Goal: Navigation & Orientation: Find specific page/section

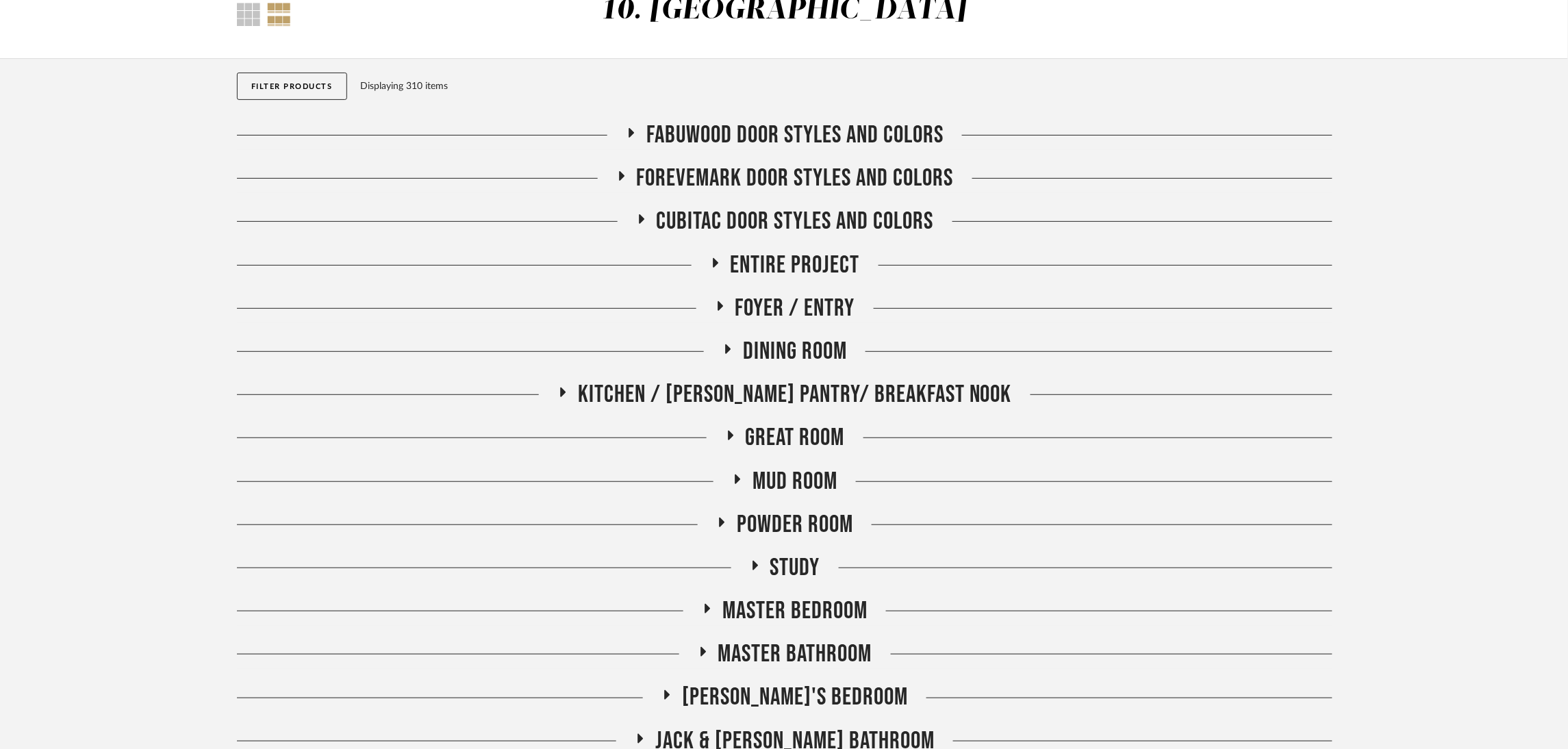
scroll to position [103, 0]
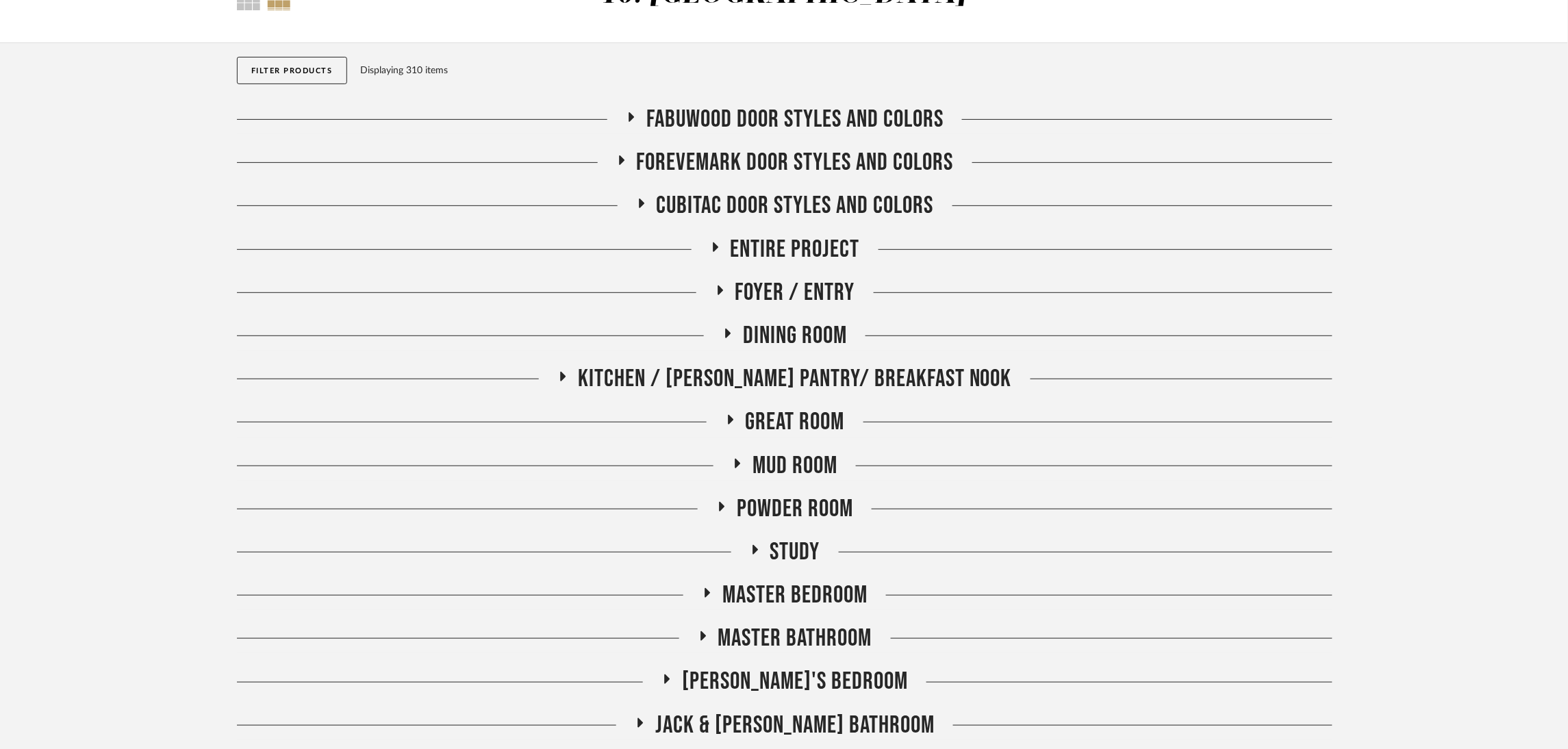
click at [804, 412] on span "Great Room" at bounding box center [795, 422] width 100 height 29
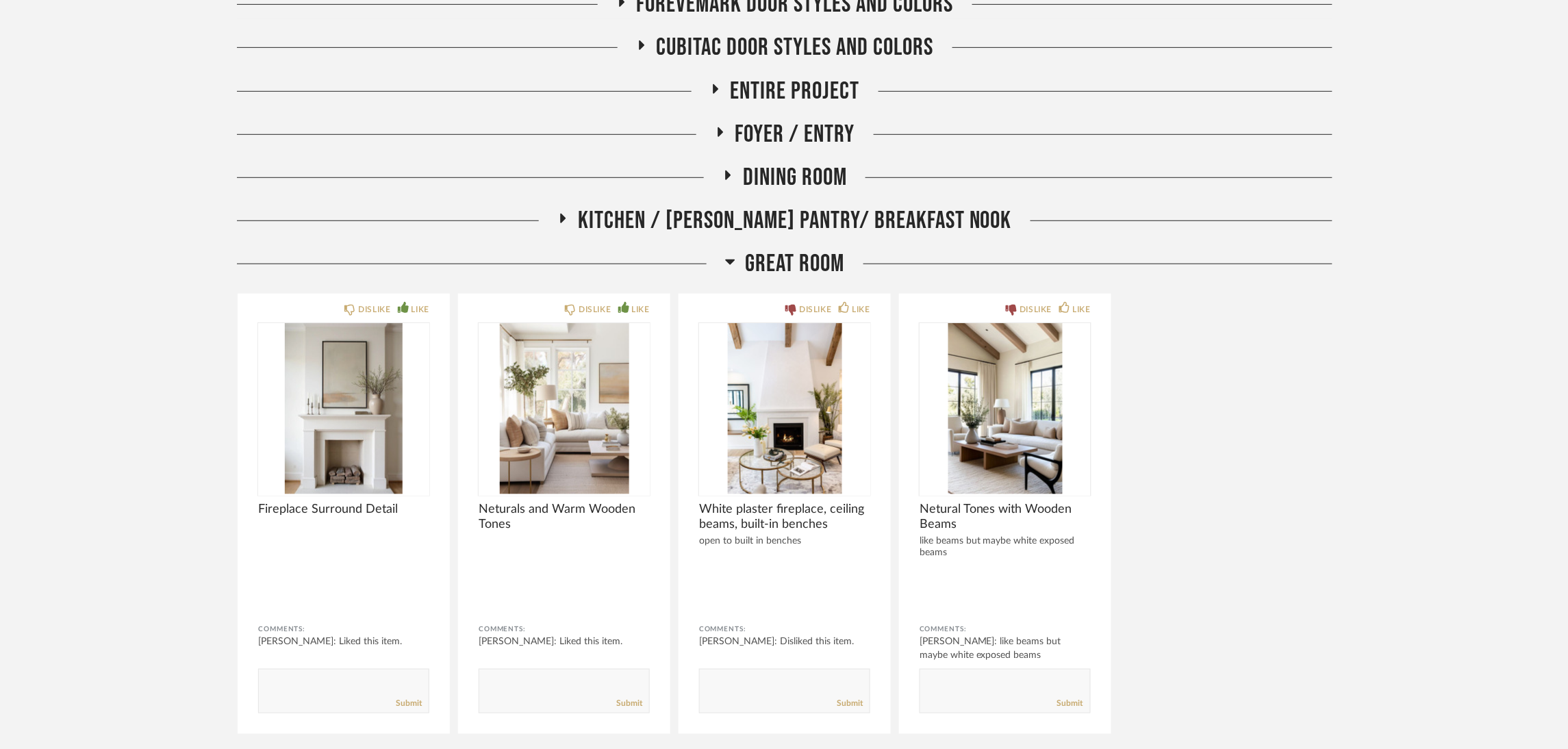
scroll to position [307, 0]
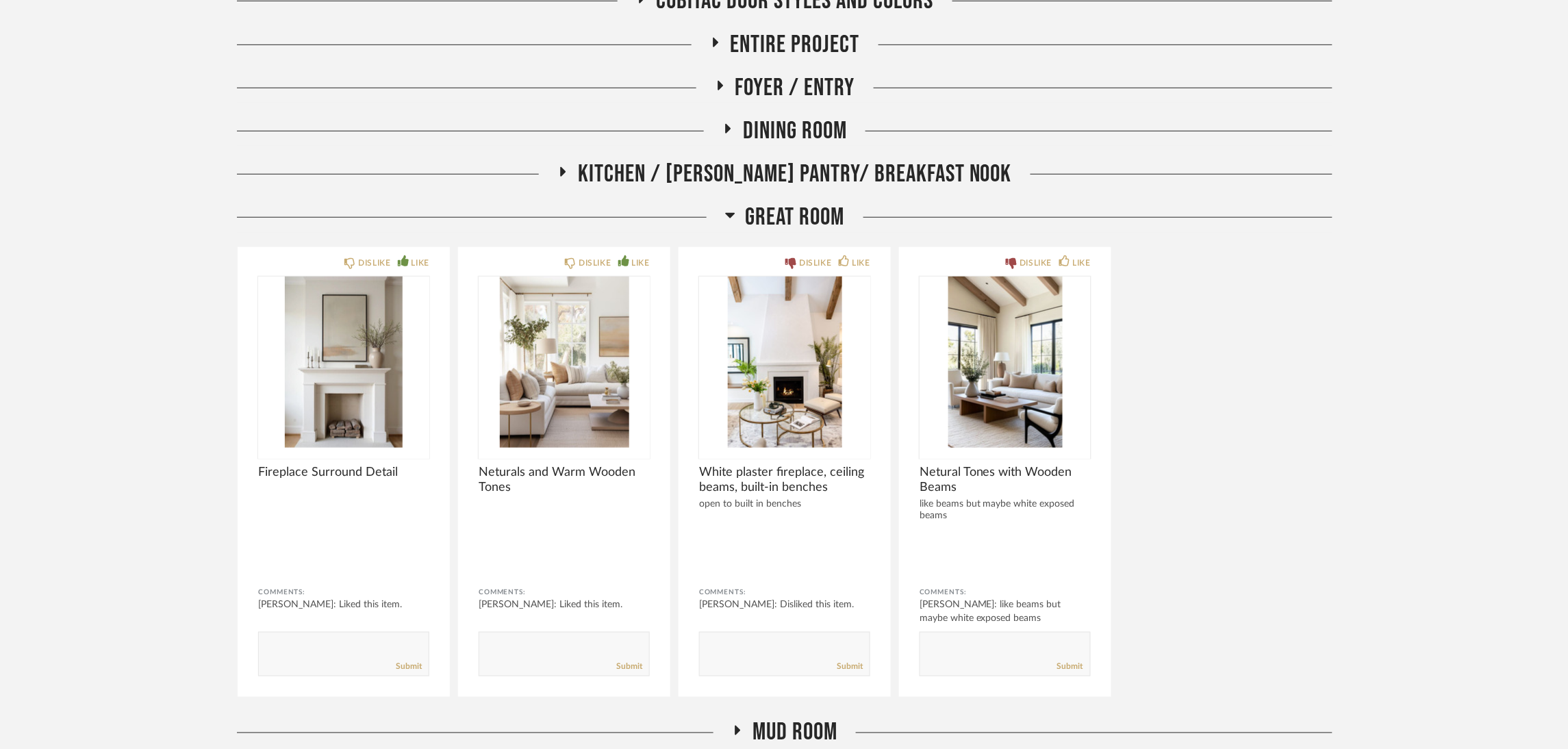
click at [763, 222] on span "Great Room" at bounding box center [795, 217] width 100 height 29
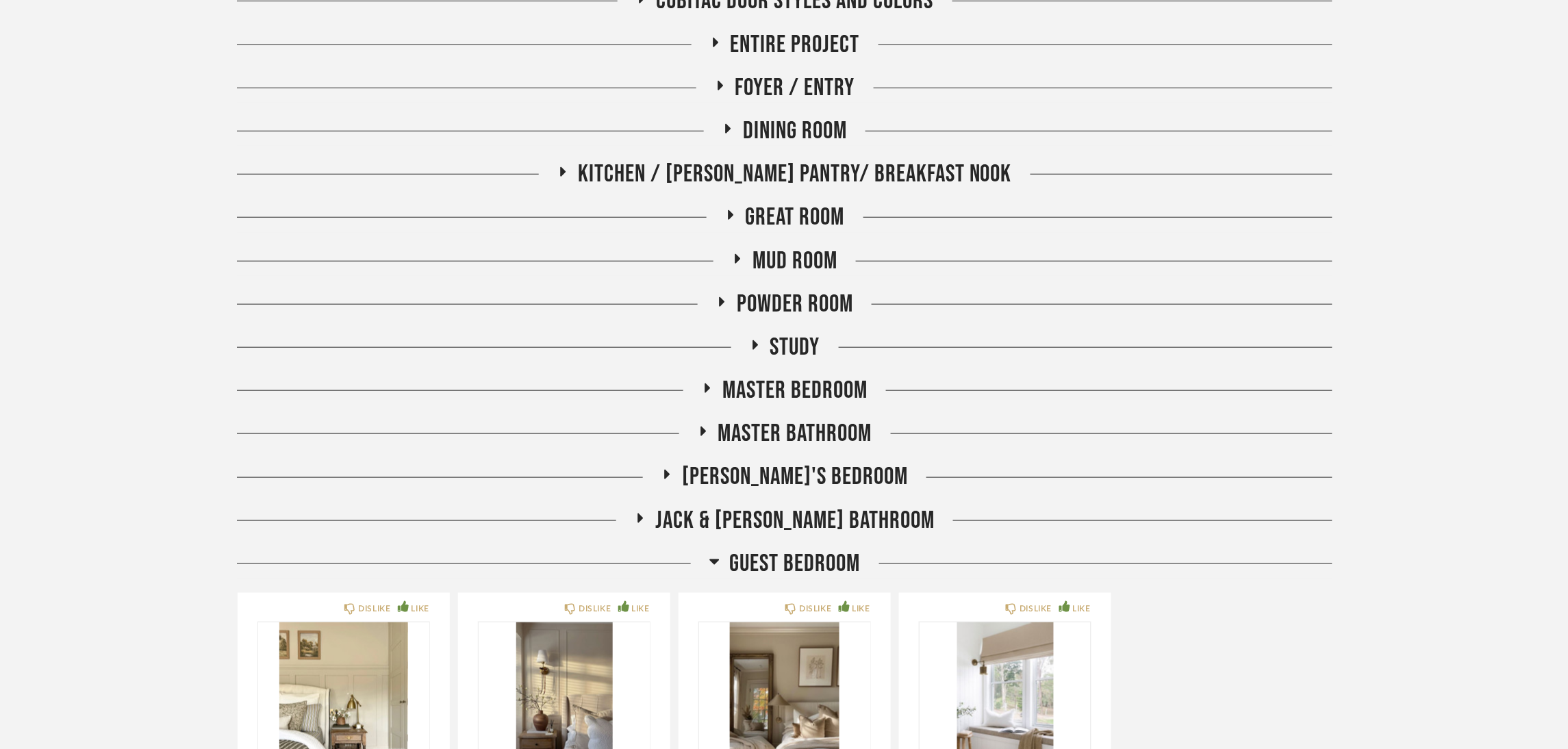
click at [769, 472] on span "[PERSON_NAME]'s Bedroom" at bounding box center [795, 476] width 226 height 29
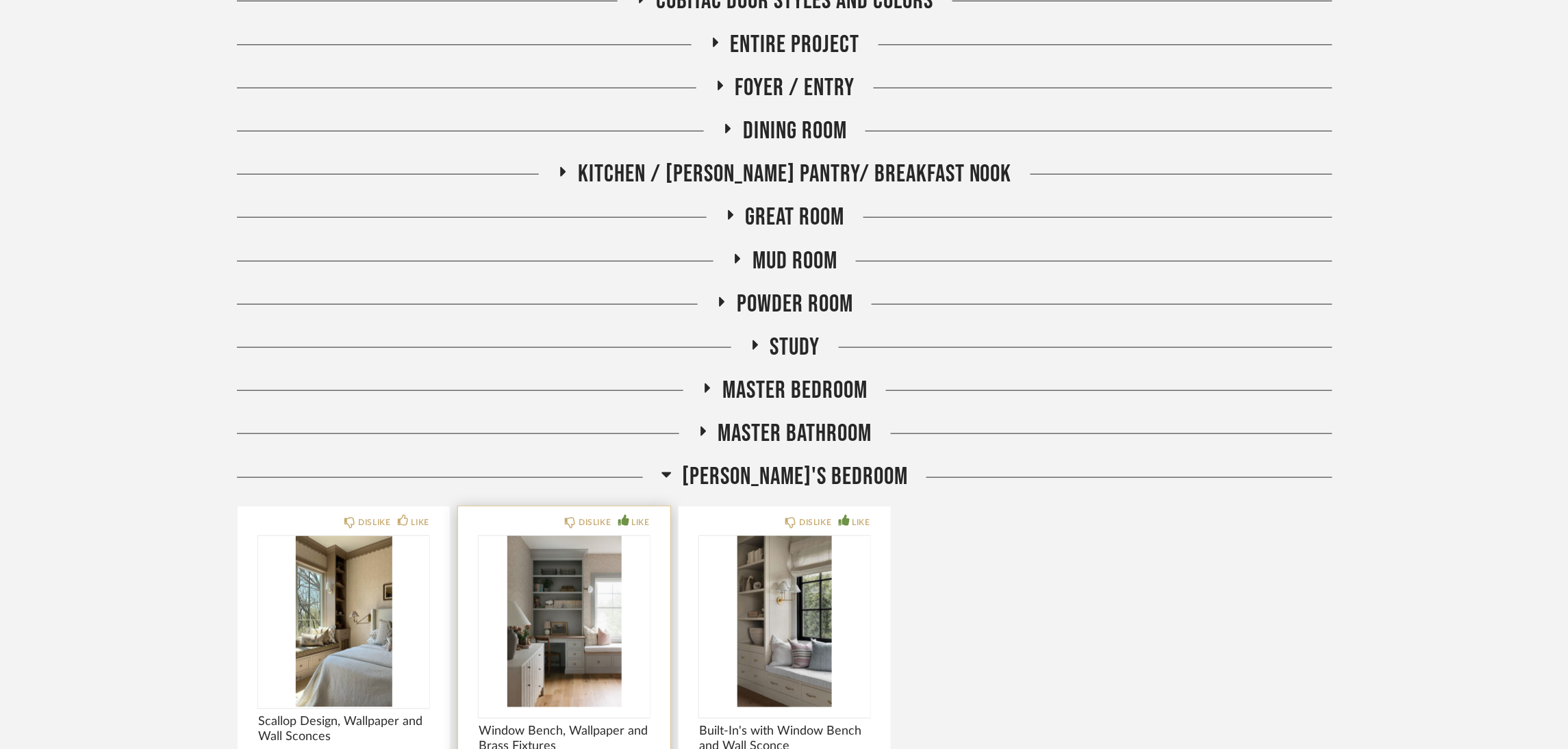
click at [551, 628] on img "0" at bounding box center [564, 621] width 171 height 171
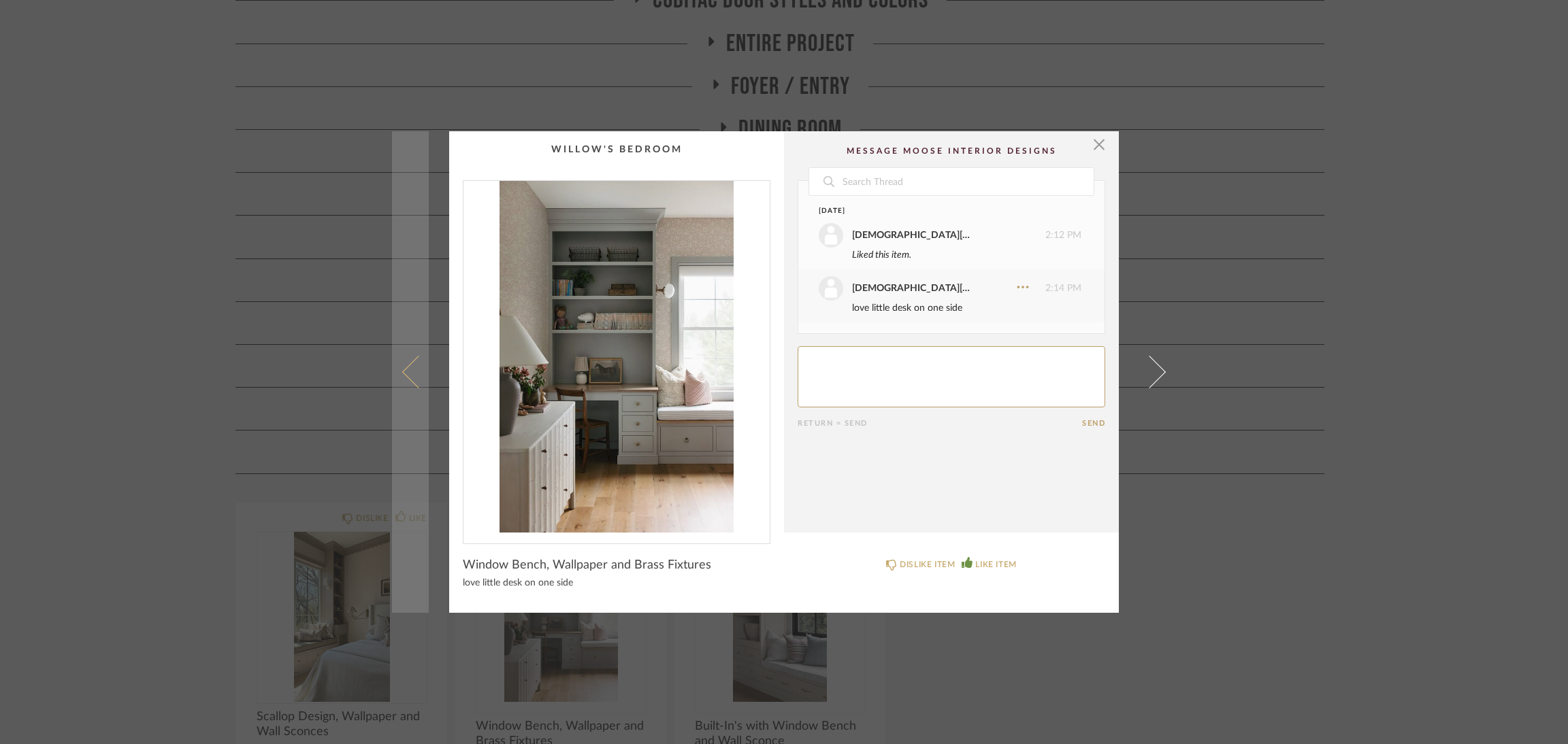
click at [418, 392] on link at bounding box center [410, 372] width 37 height 482
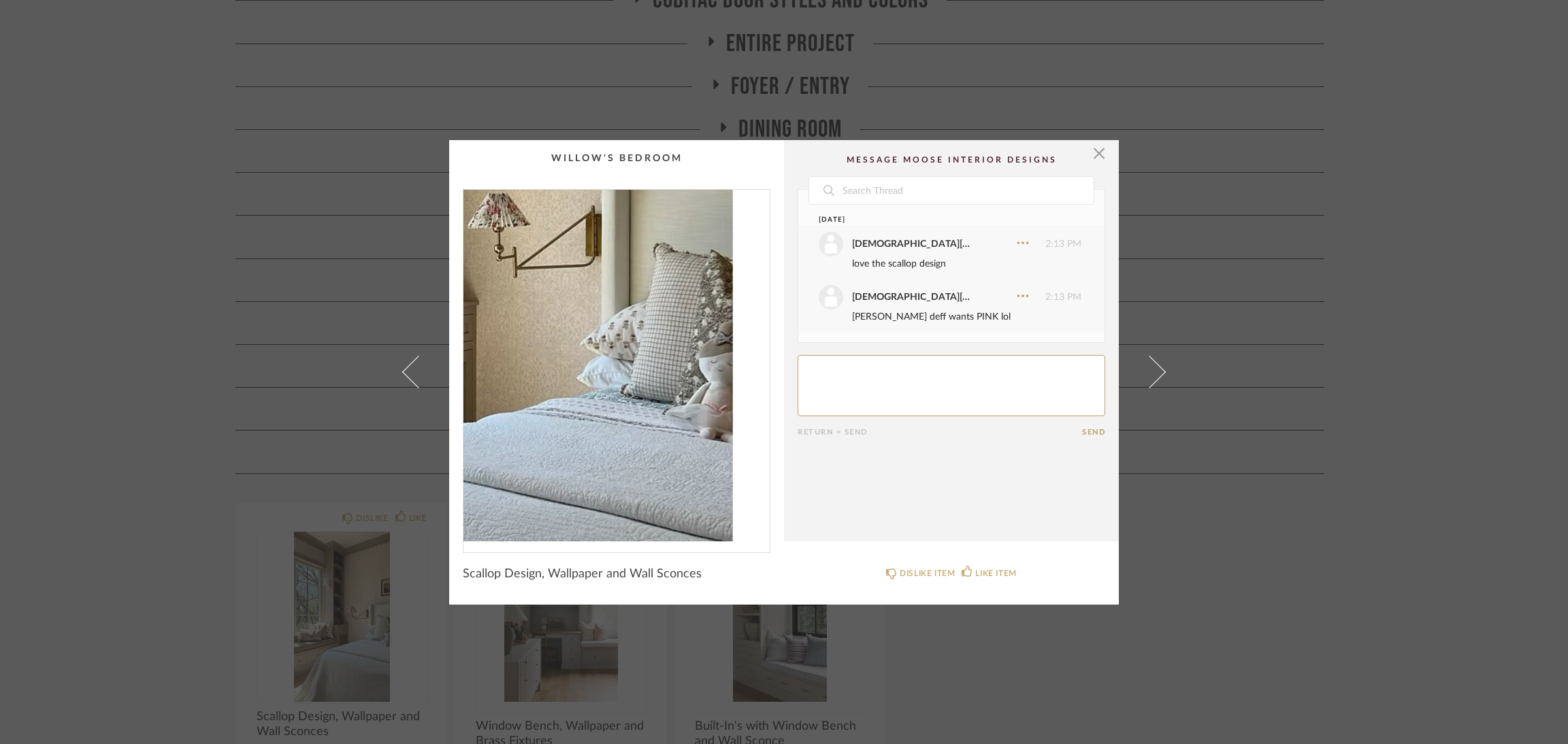
click at [672, 402] on img "0" at bounding box center [616, 365] width 306 height 352
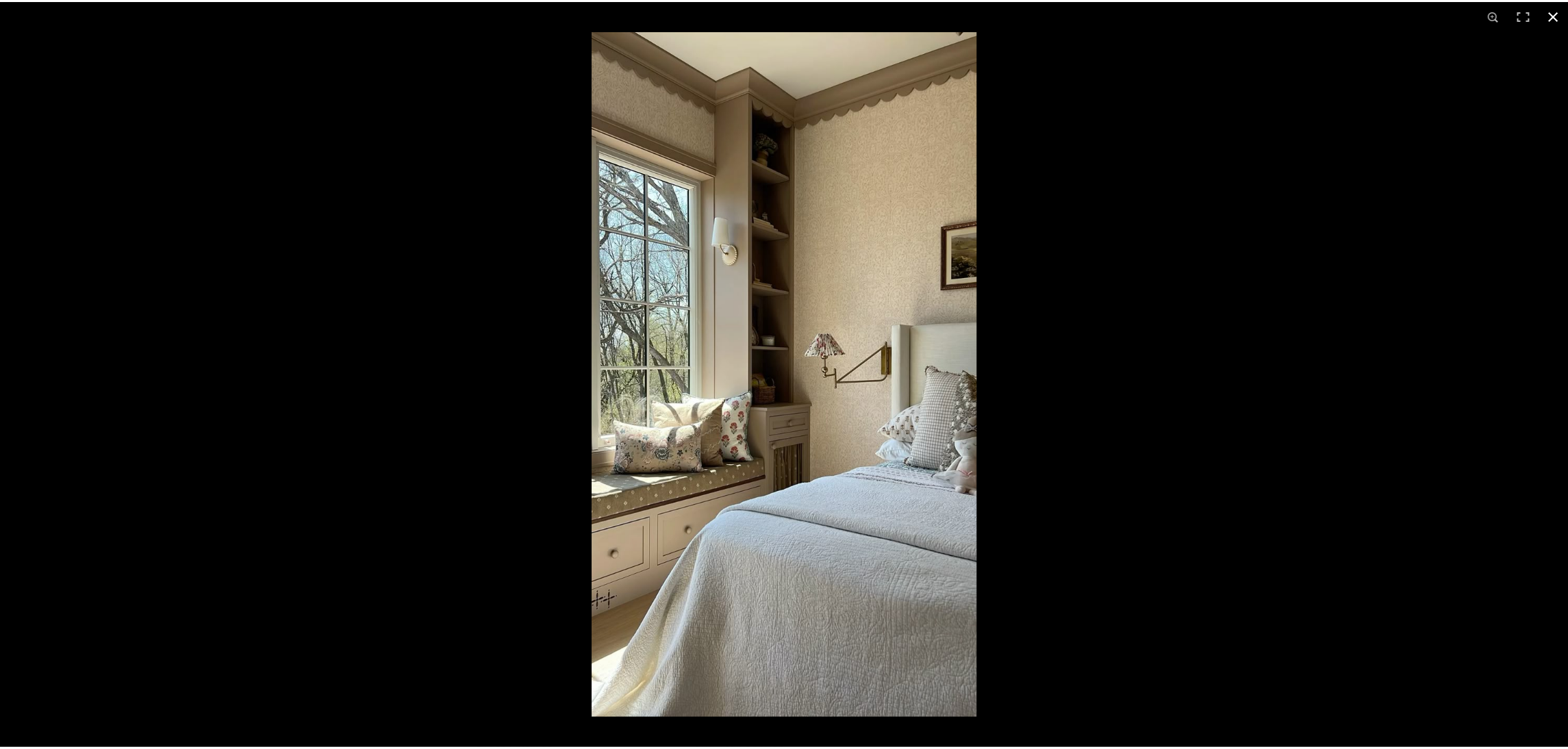
scroll to position [307, 0]
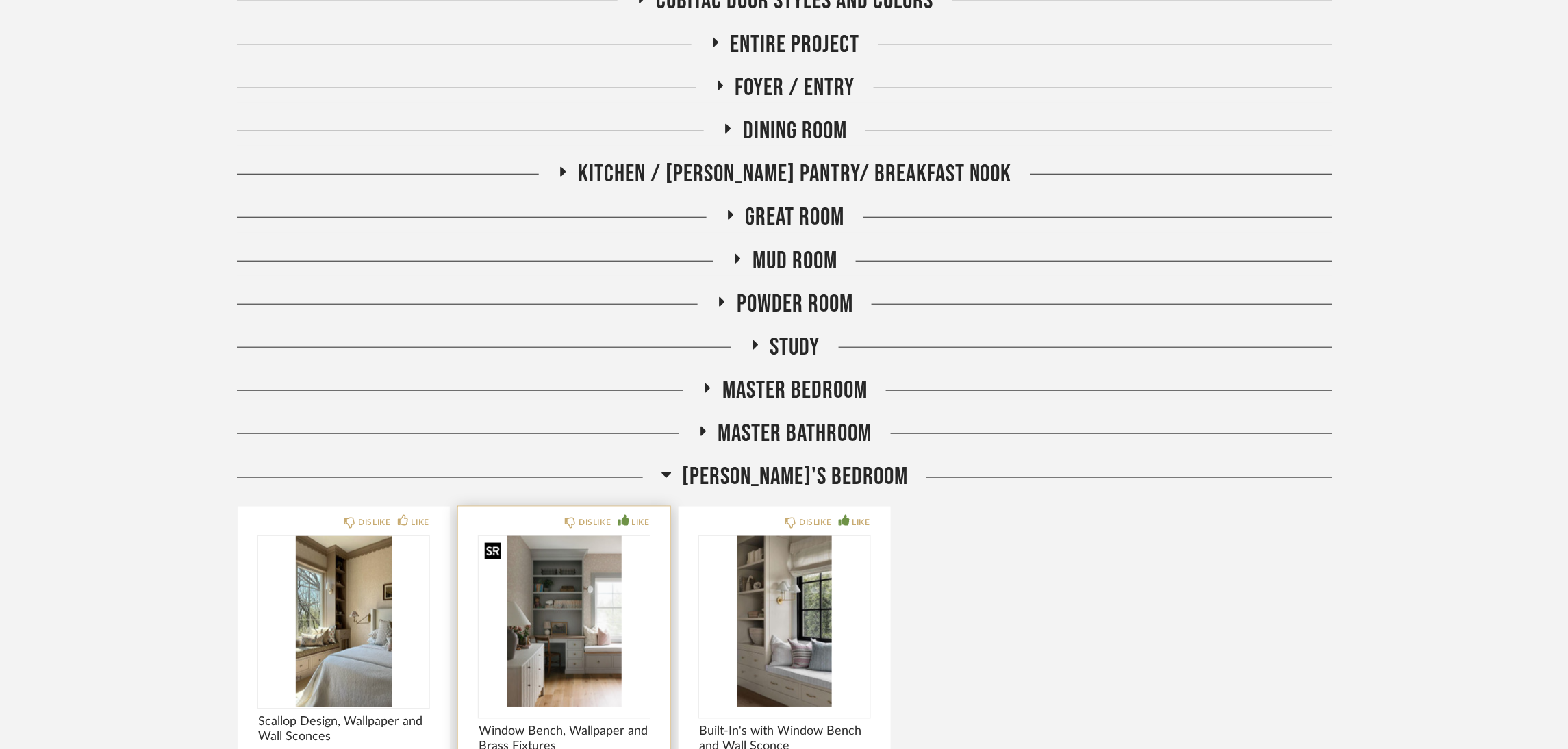
click at [518, 630] on img "0" at bounding box center [564, 621] width 171 height 171
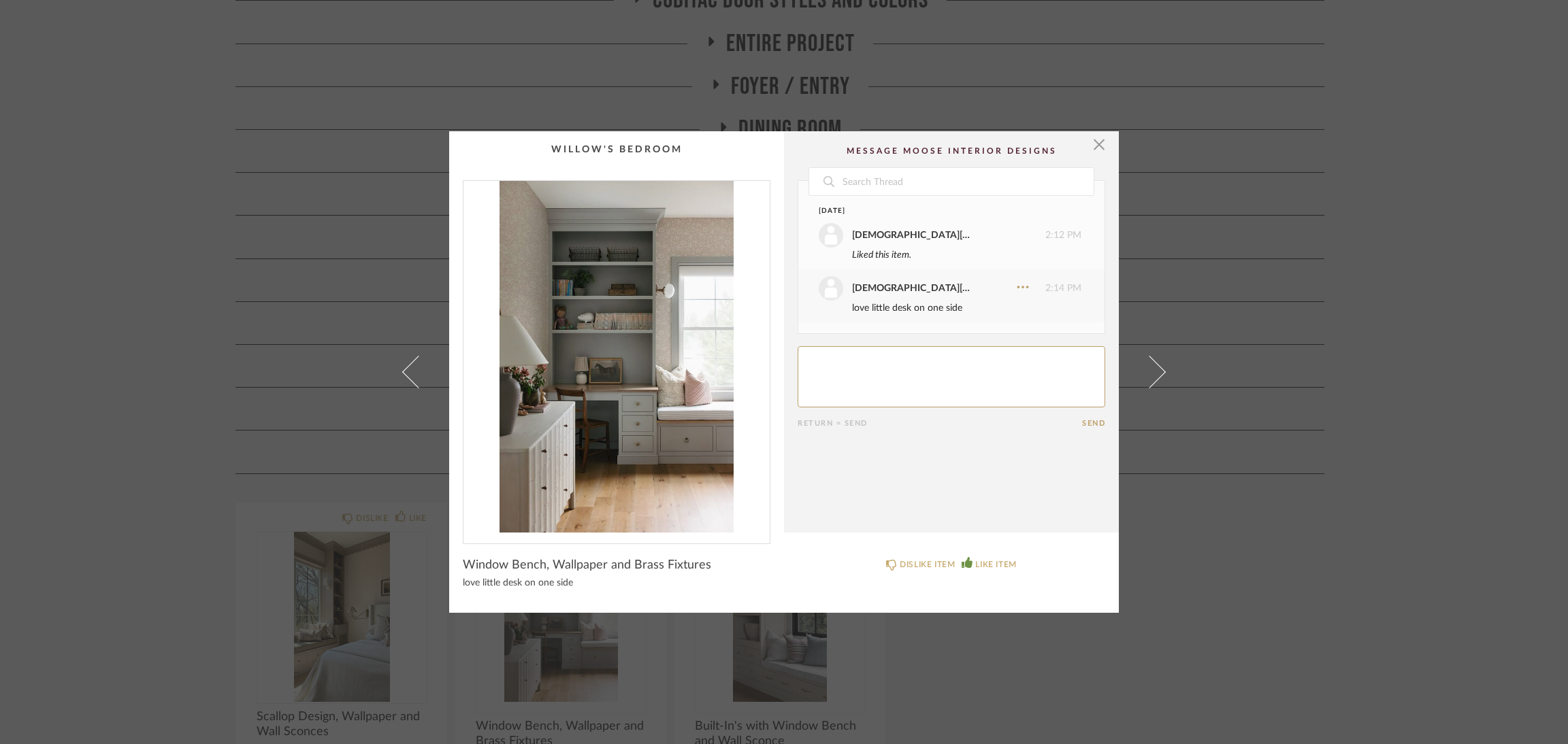
click at [899, 677] on div "× Date [DATE] [DEMOGRAPHIC_DATA][PERSON_NAME] 2:12 PM Liked this item. [PERSON_…" at bounding box center [784, 372] width 1568 height 744
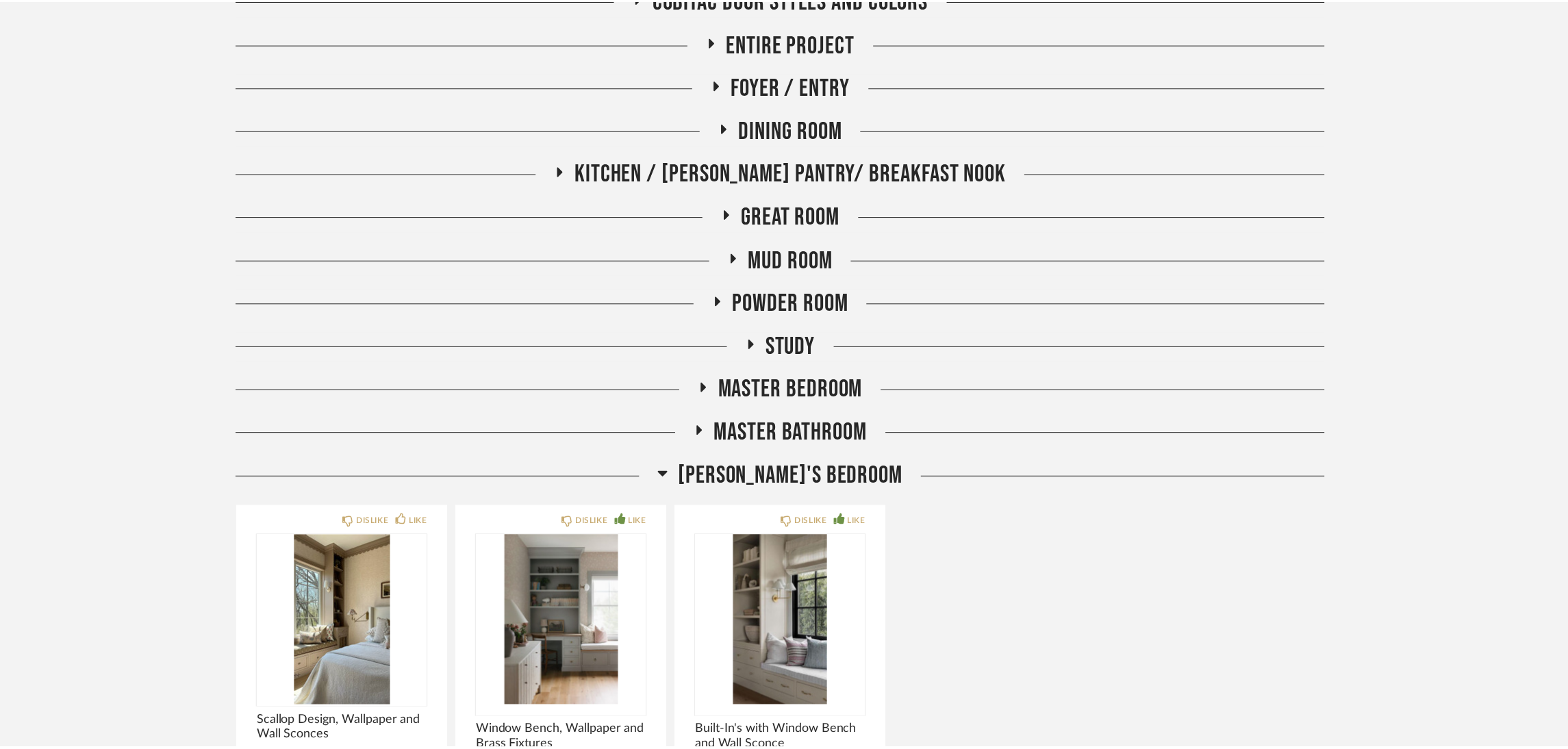
scroll to position [307, 0]
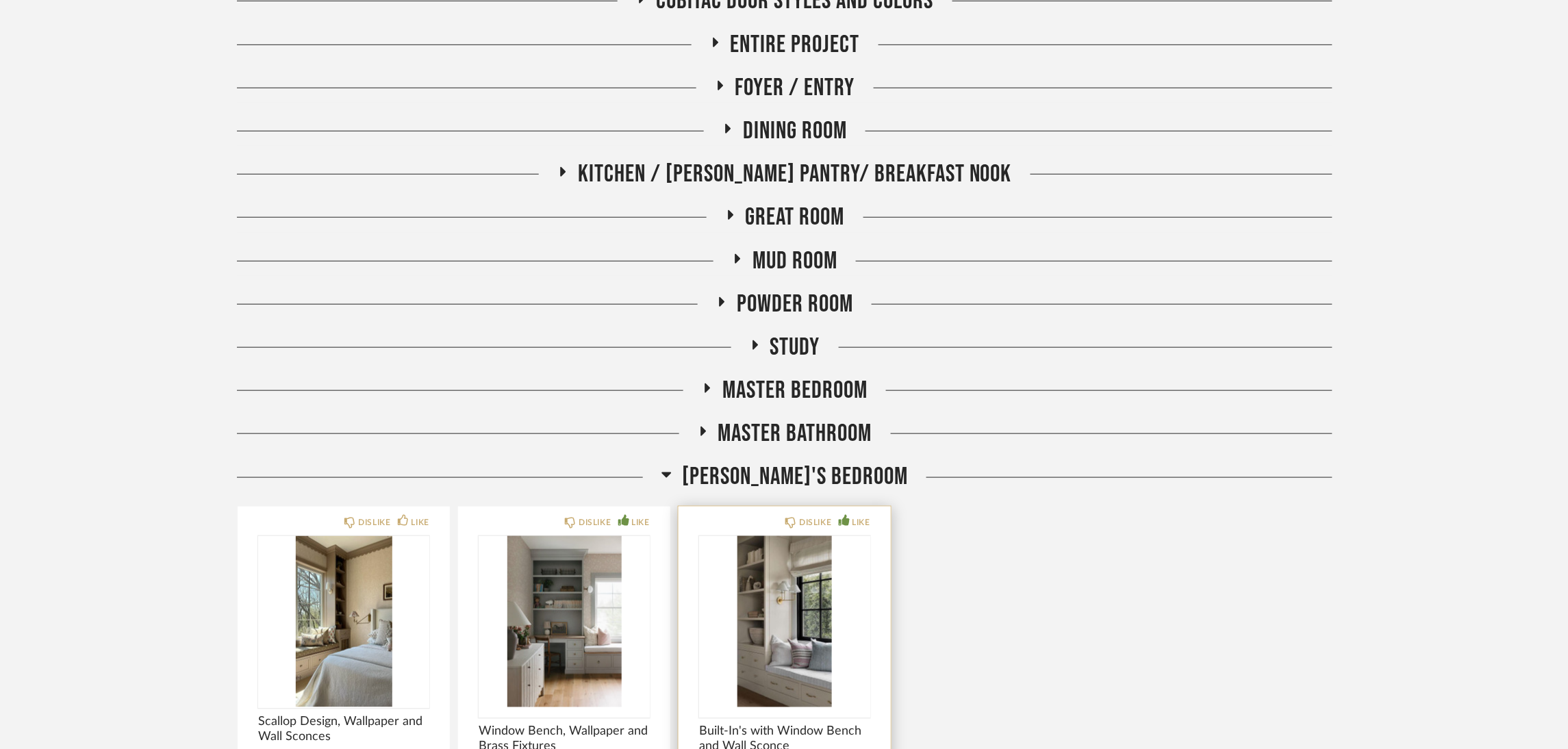
click at [806, 643] on img "0" at bounding box center [784, 621] width 171 height 171
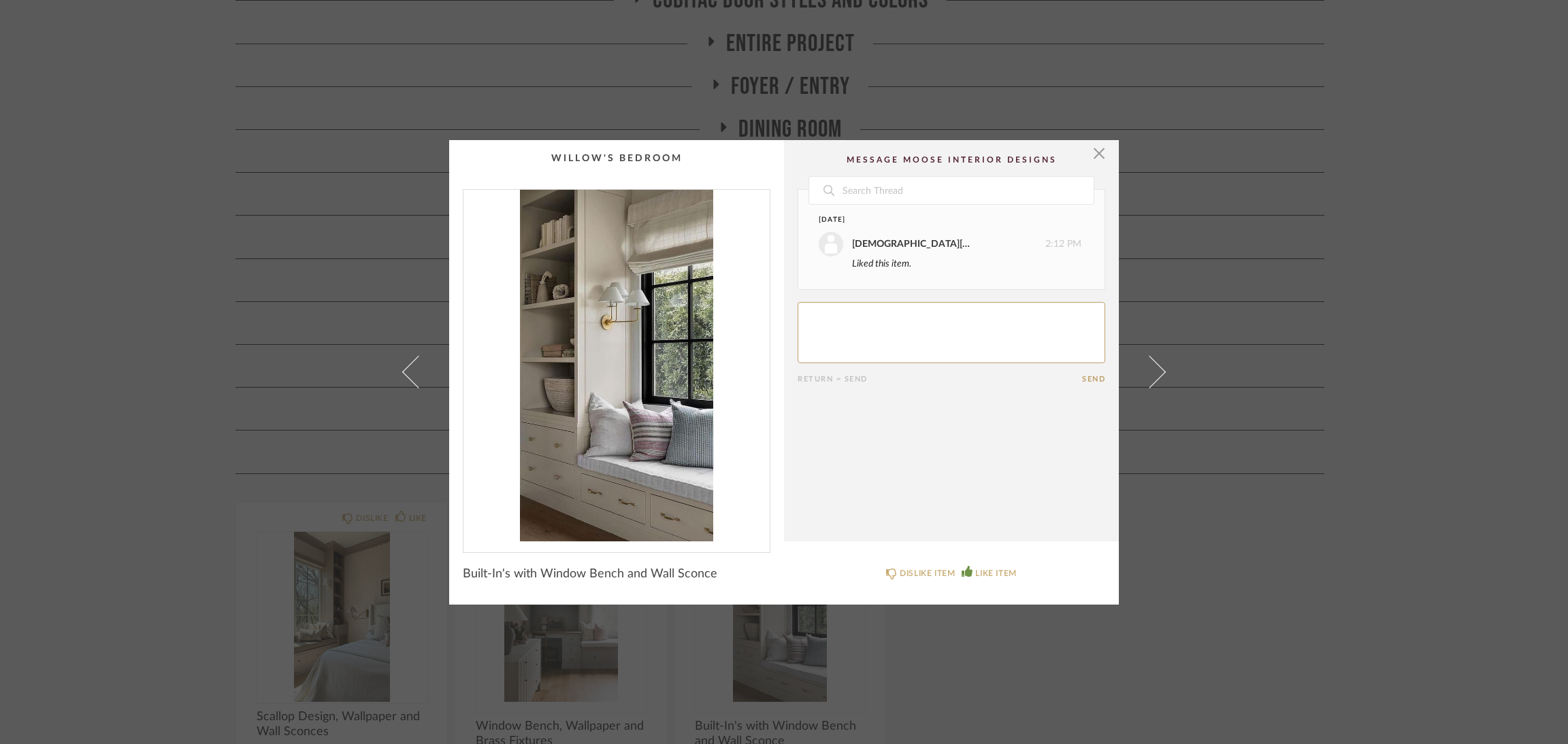
drag, startPoint x: 144, startPoint y: 157, endPoint x: 384, endPoint y: 128, distance: 241.7
click at [144, 157] on div "× Date [DATE] [DEMOGRAPHIC_DATA][PERSON_NAME] 2:12 PM Liked this item. Return =…" at bounding box center [784, 372] width 1568 height 744
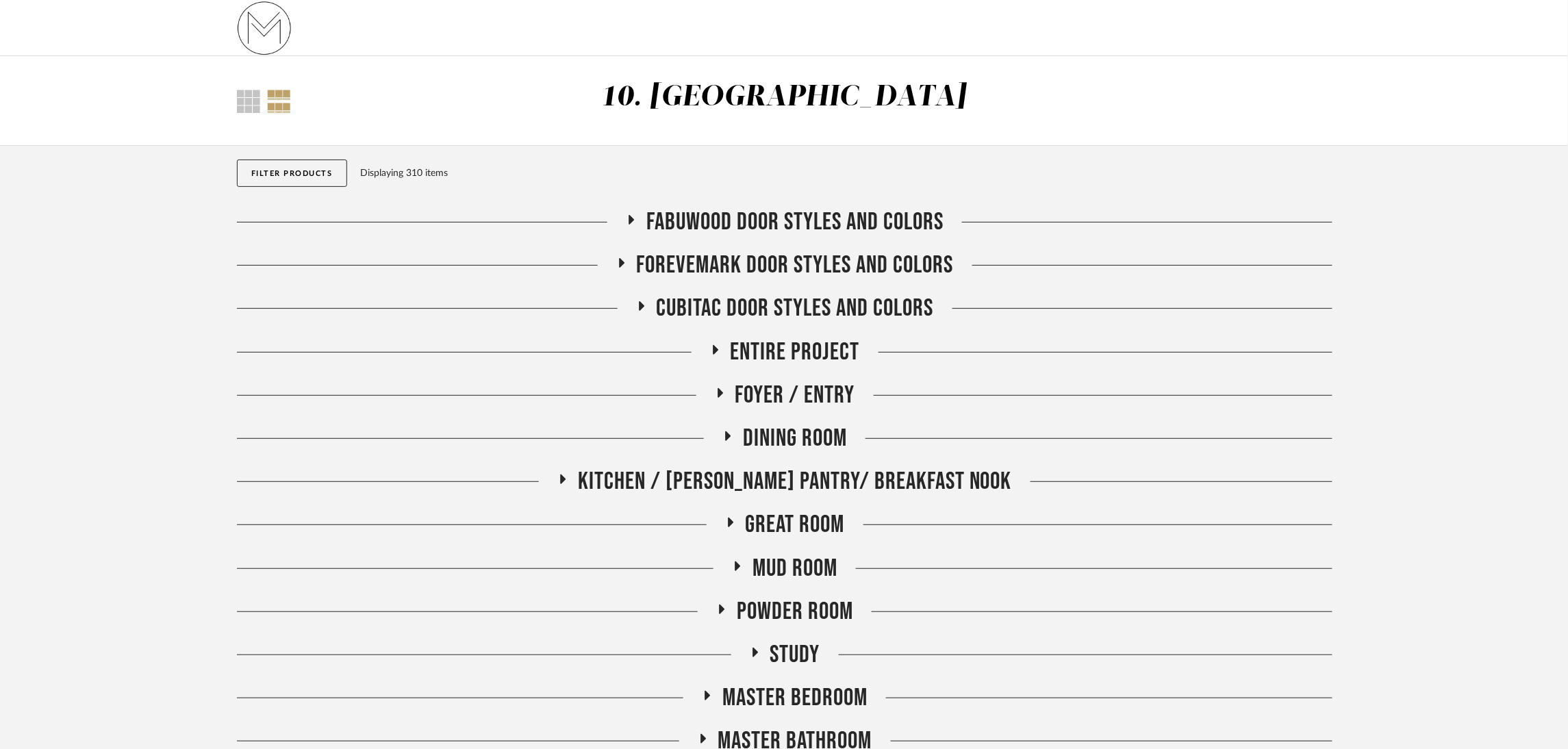
click at [840, 346] on span "Entire Project" at bounding box center [795, 351] width 130 height 29
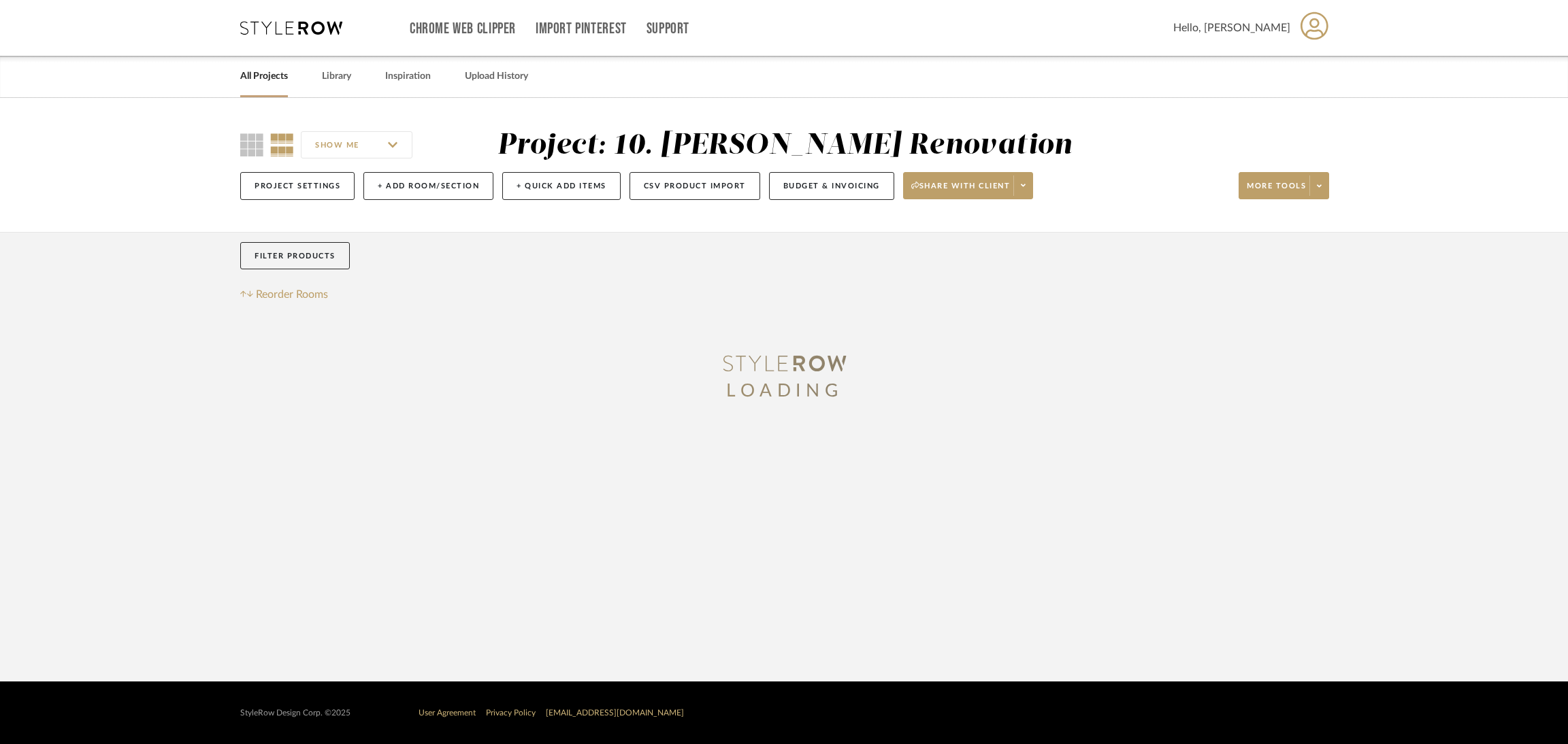
click at [276, 73] on link "All Projects" at bounding box center [264, 76] width 47 height 18
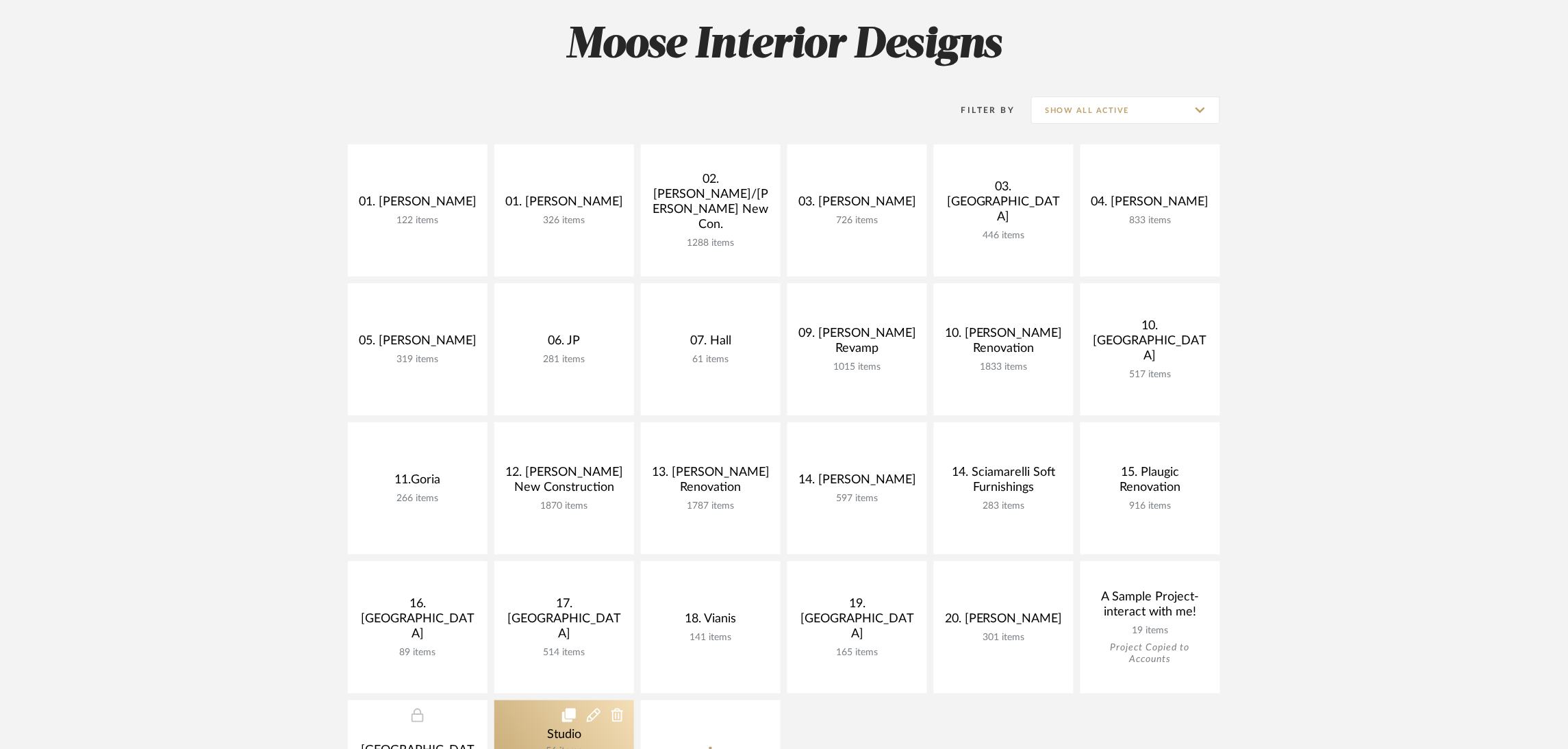
scroll to position [205, 0]
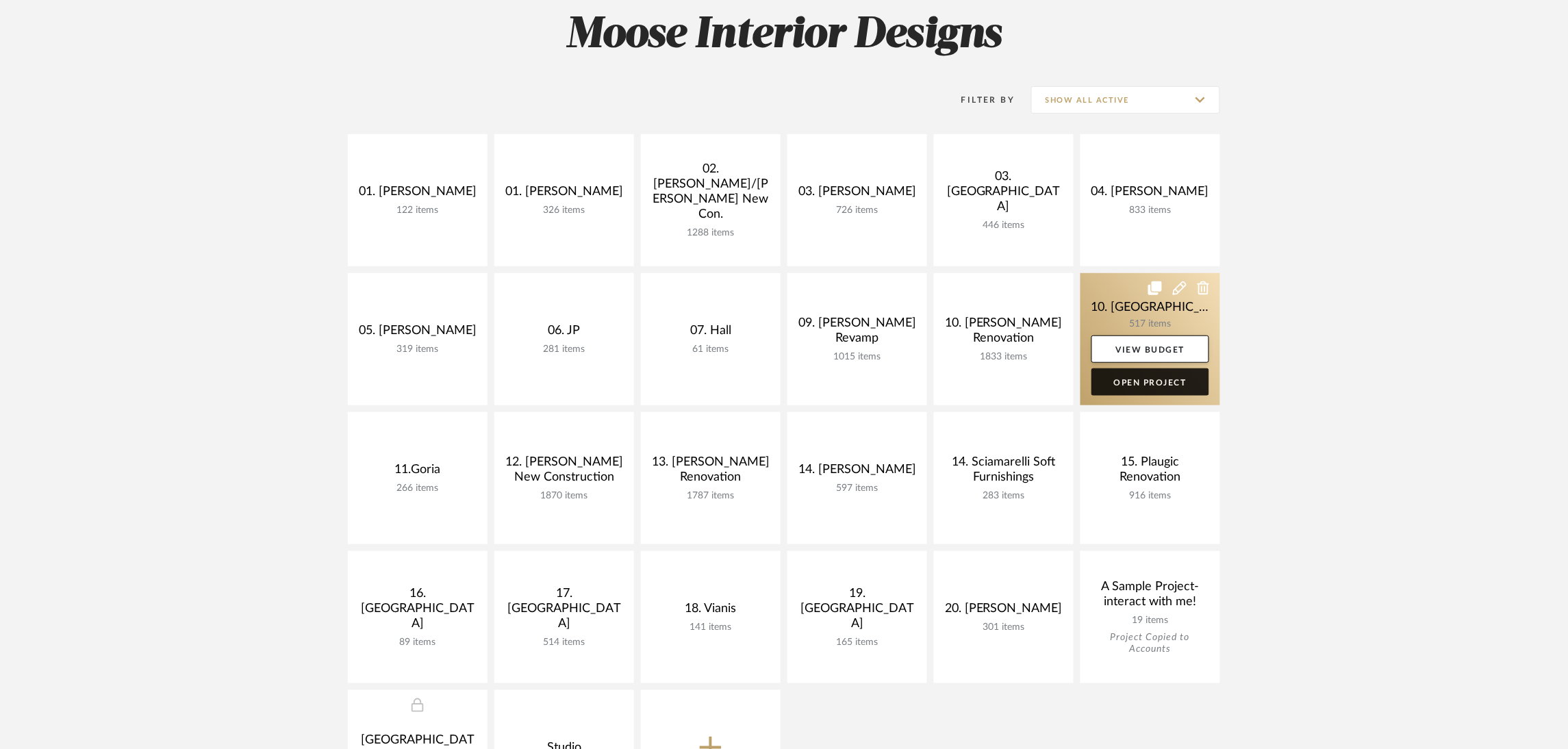
click at [1164, 375] on link "Open Project" at bounding box center [1150, 382] width 118 height 28
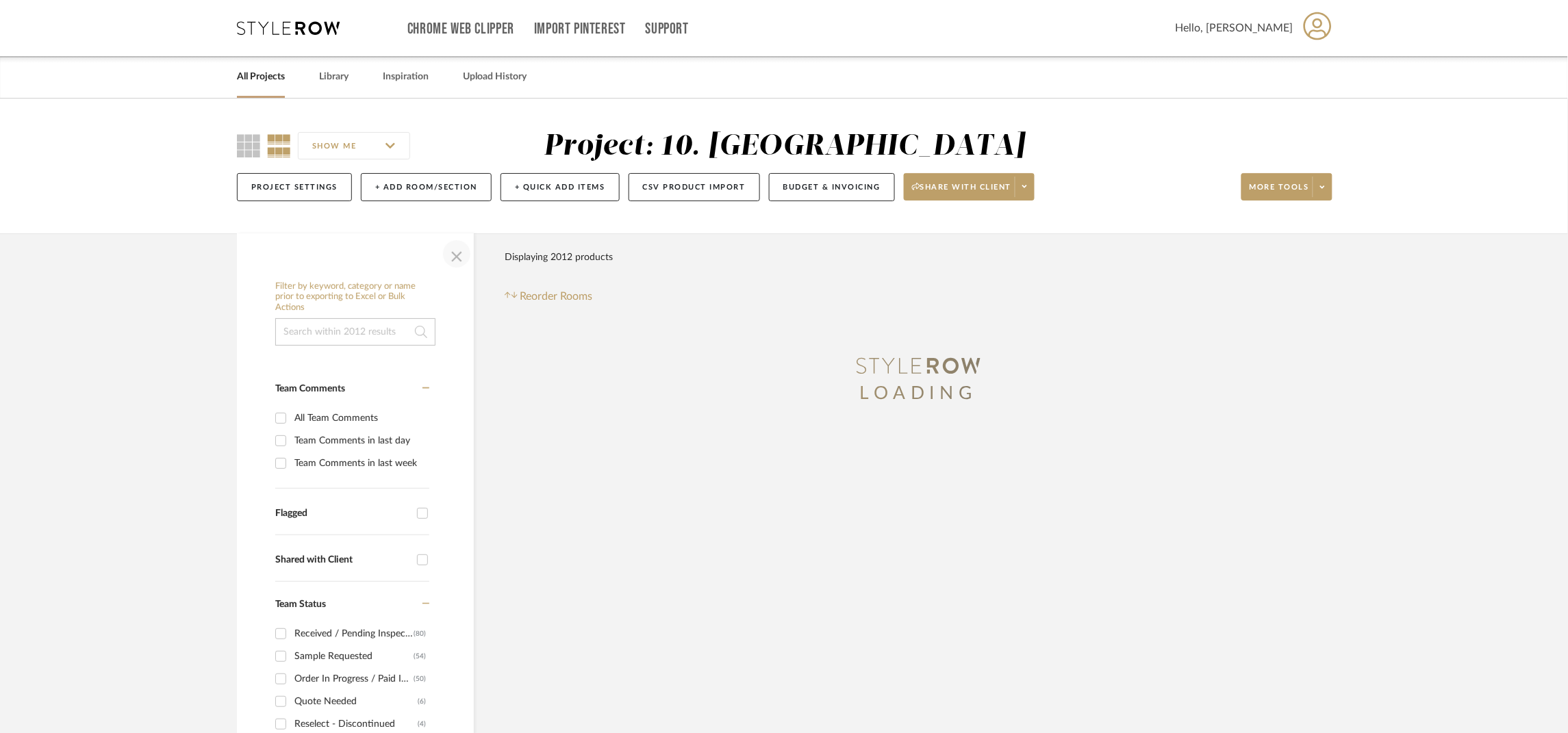
click at [460, 254] on span "button" at bounding box center [456, 254] width 33 height 33
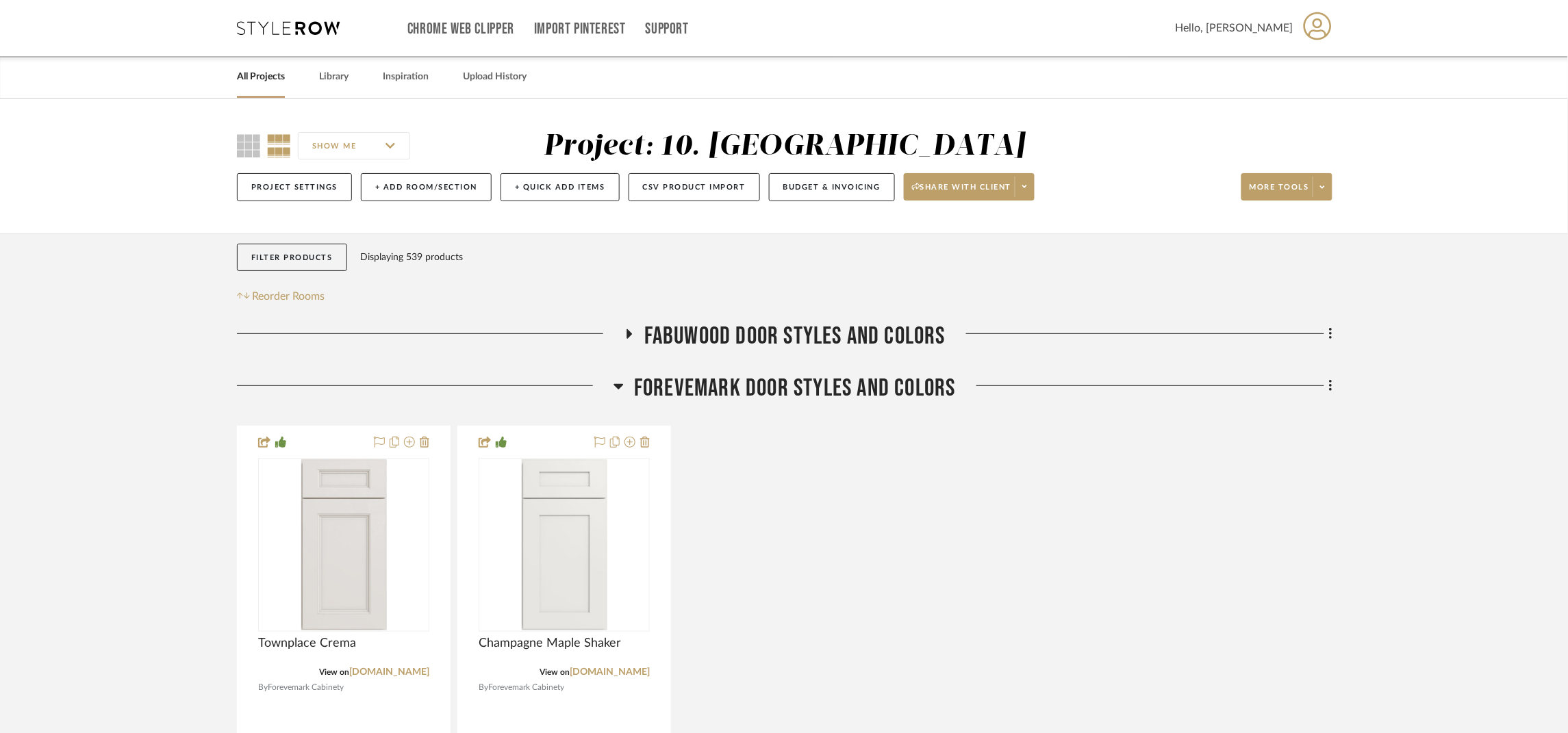
click at [726, 382] on span "FOREVEMARK DOOR STYLES AND COLORS" at bounding box center [794, 388] width 321 height 29
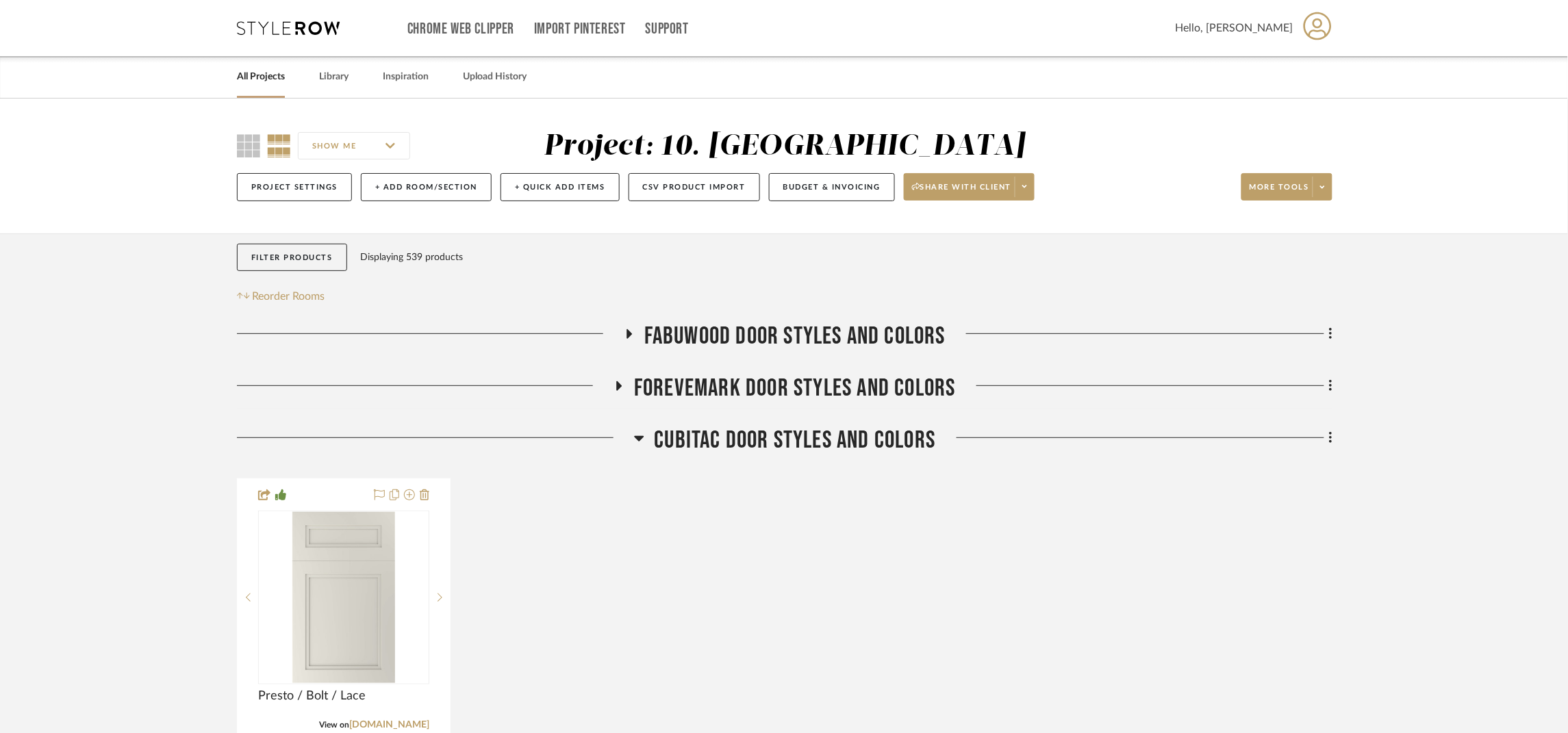
click at [721, 435] on span "CUBITAC DOOR STYLES AND COLORS" at bounding box center [795, 440] width 281 height 29
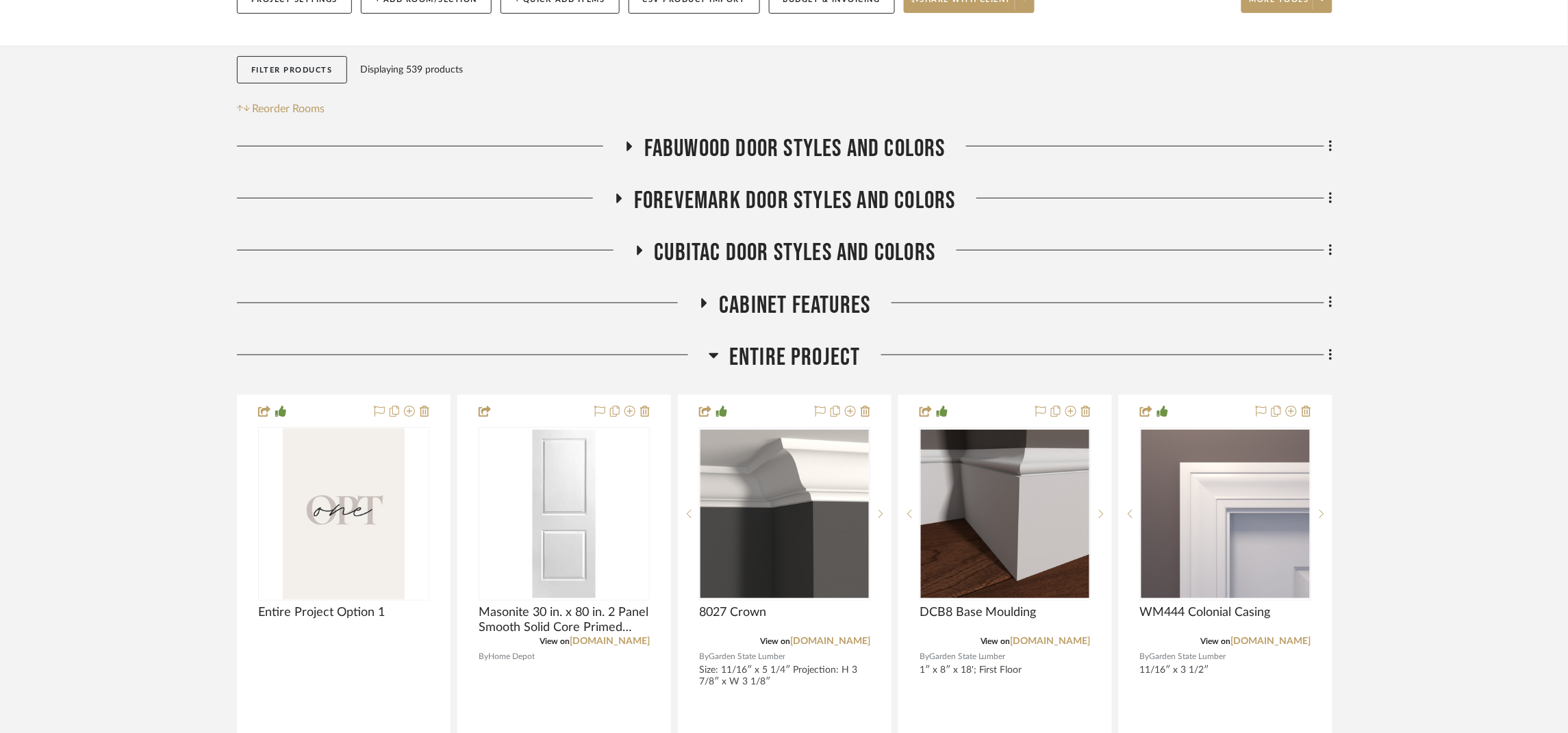
scroll to position [205, 0]
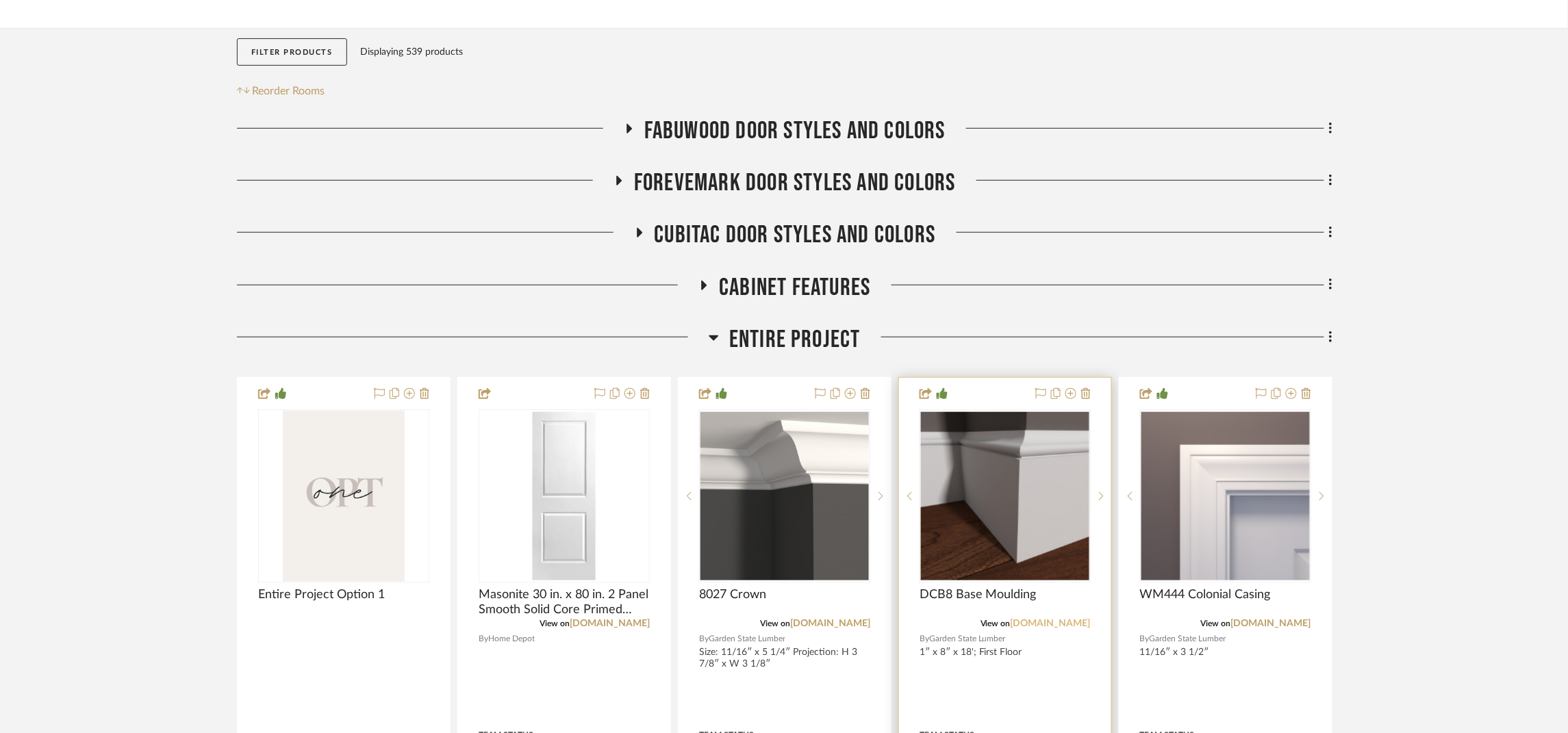
click at [1031, 623] on link "gardenstatelumber.com" at bounding box center [1051, 623] width 80 height 9
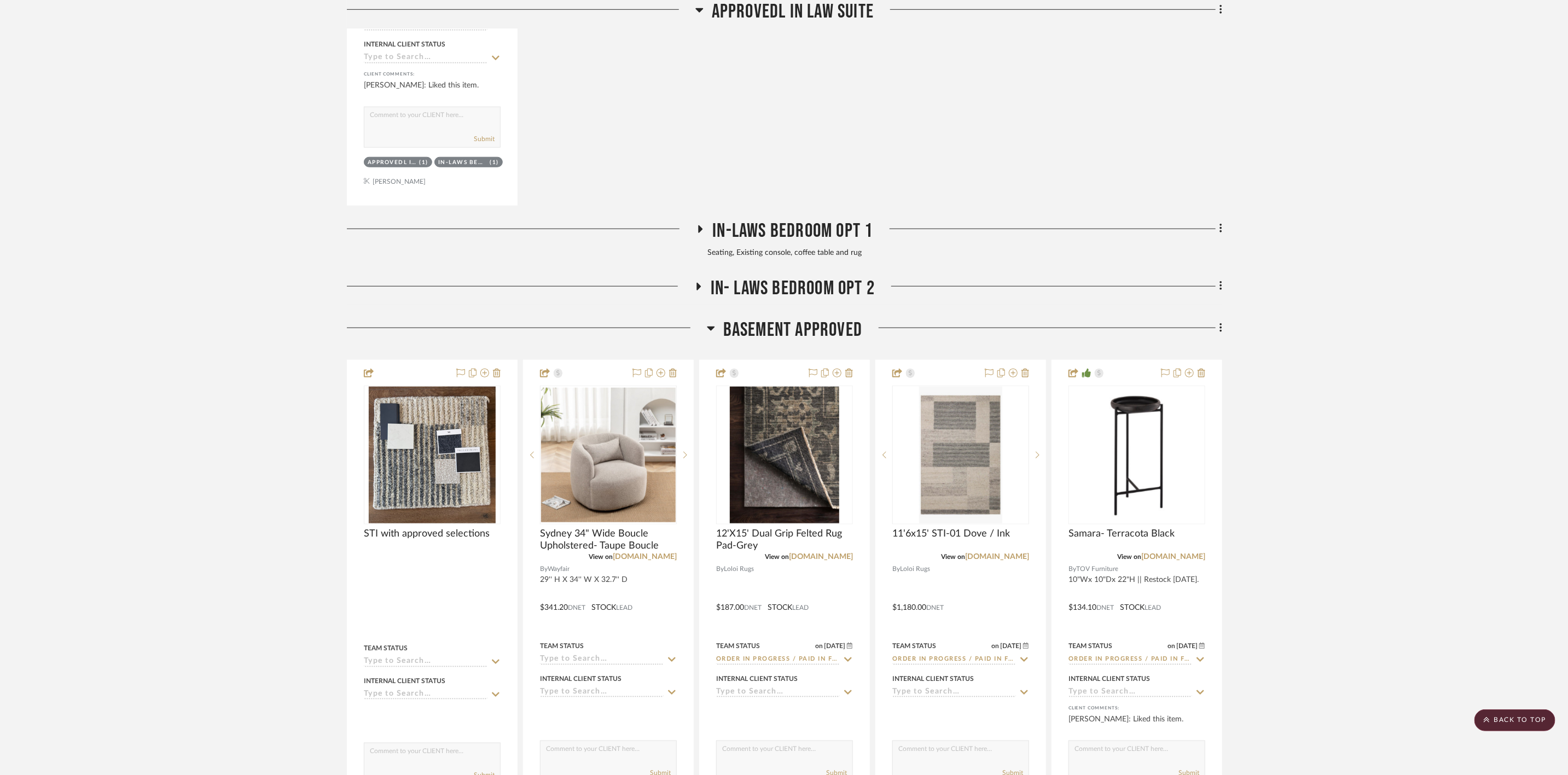
click at [777, 336] on span "Basement APPROVED" at bounding box center [793, 330] width 139 height 23
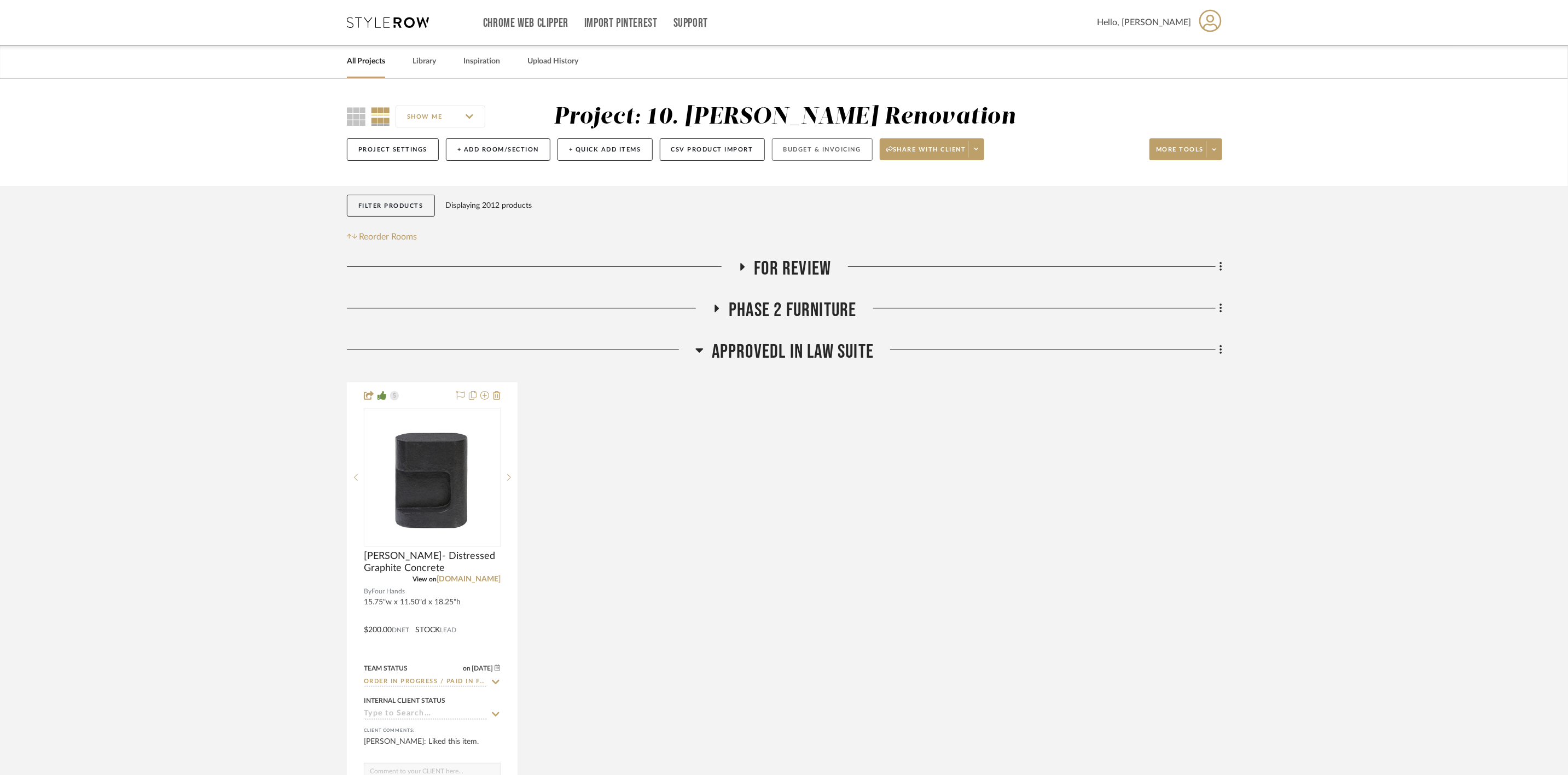
click at [828, 146] on button "Budget & Invoicing" at bounding box center [822, 150] width 101 height 23
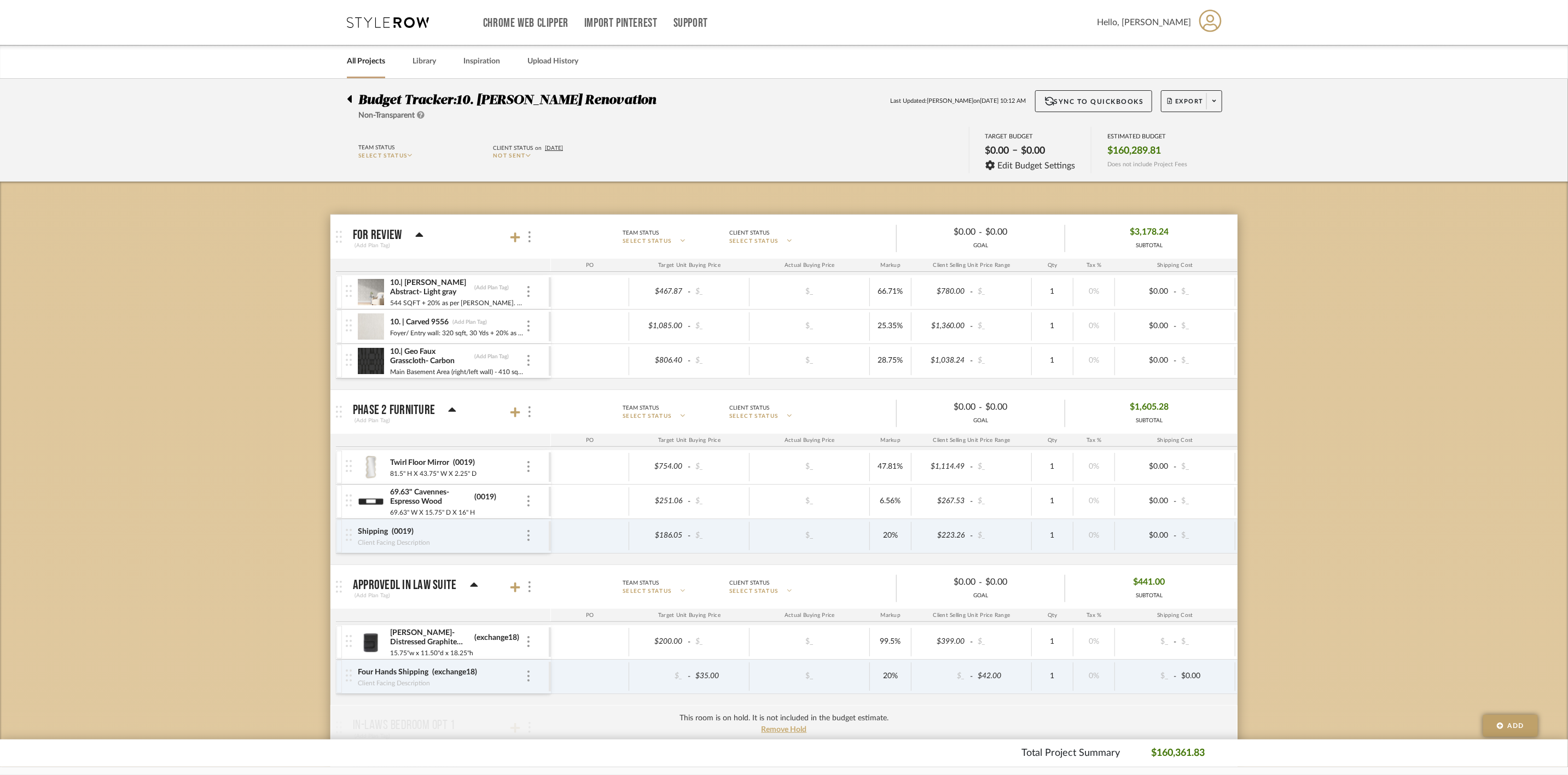
click at [450, 409] on icon at bounding box center [452, 409] width 7 height 5
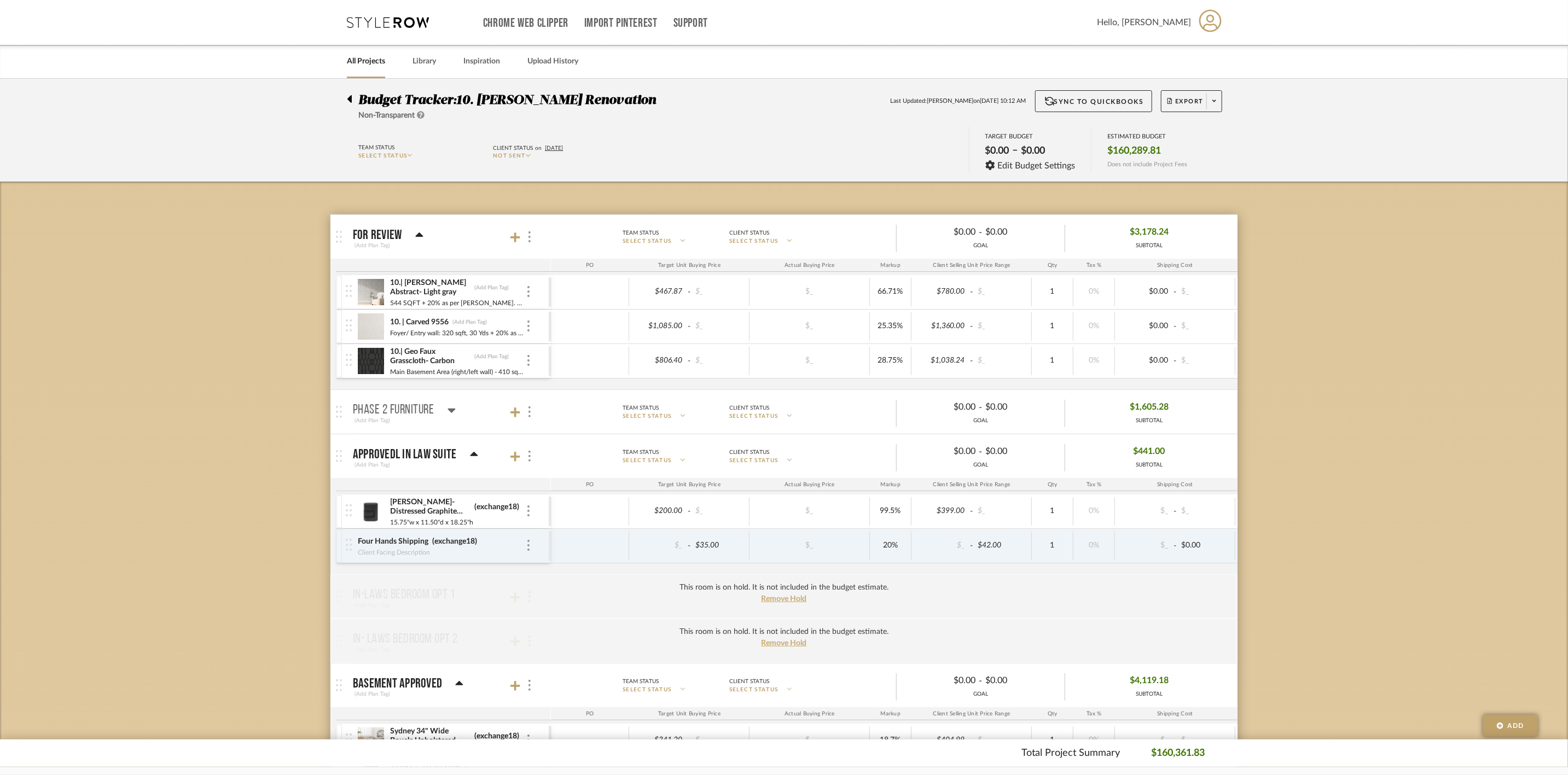
click at [471, 455] on icon at bounding box center [474, 454] width 7 height 5
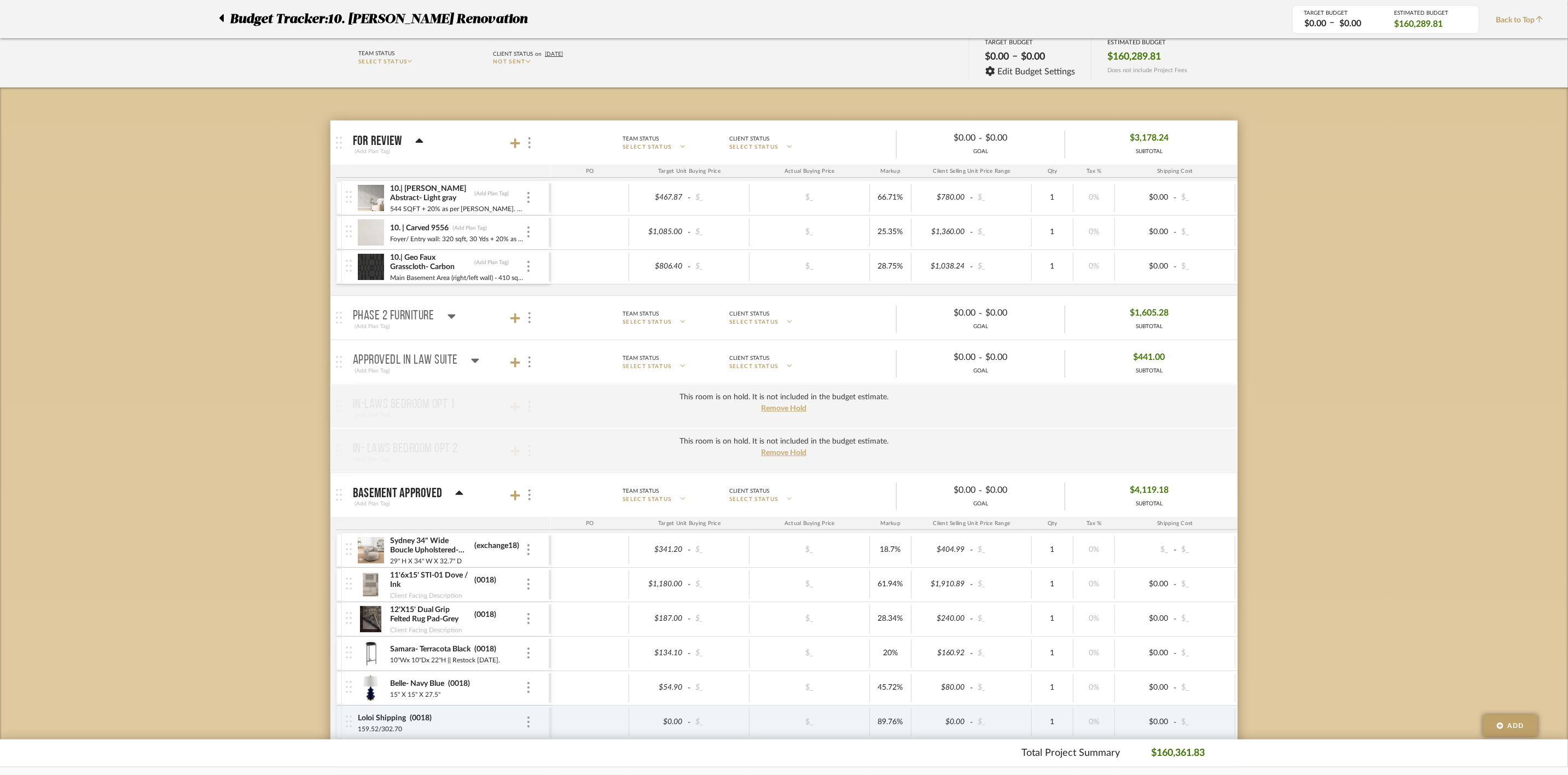
scroll to position [164, 0]
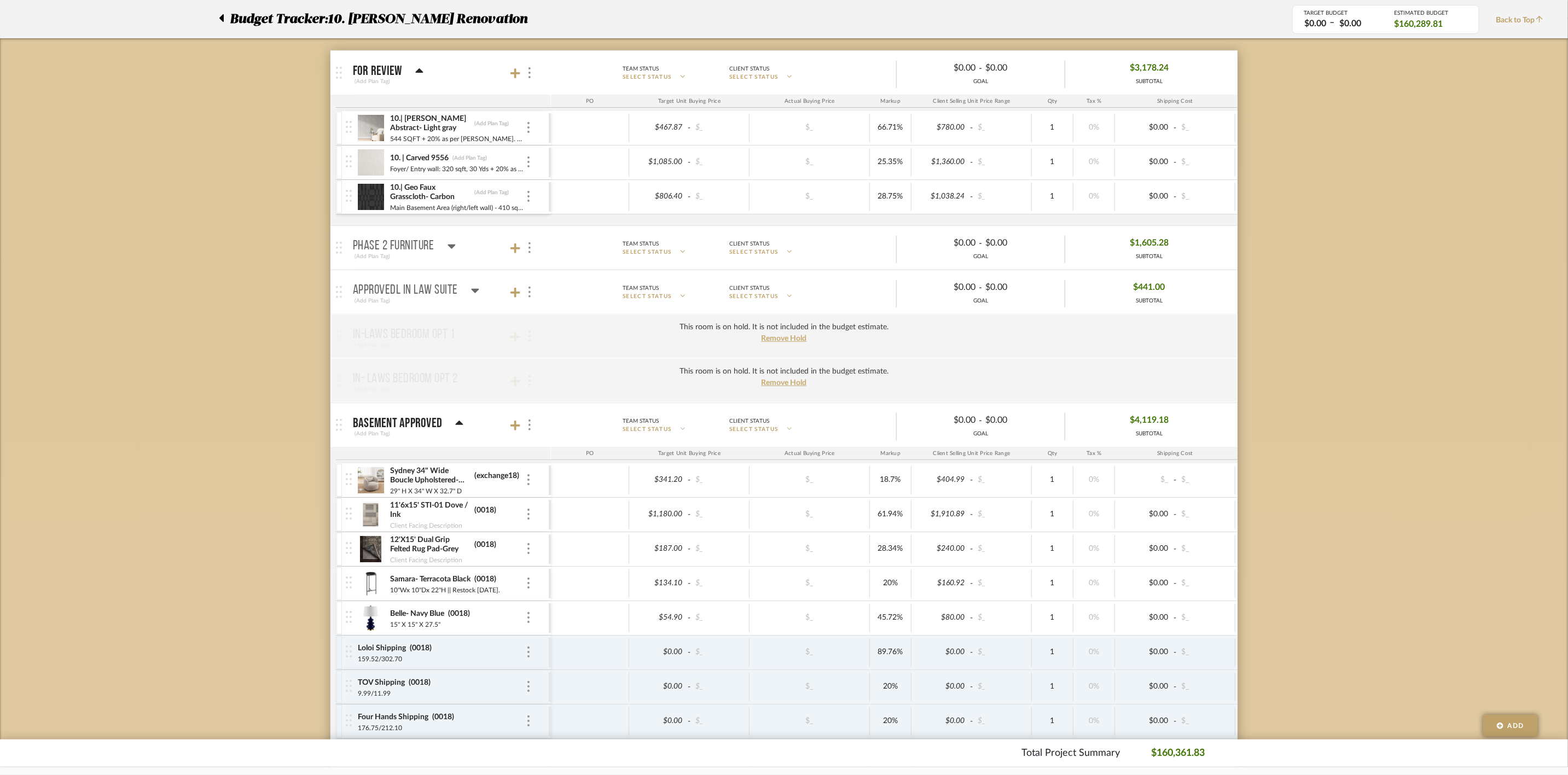
click at [456, 425] on icon at bounding box center [459, 423] width 7 height 5
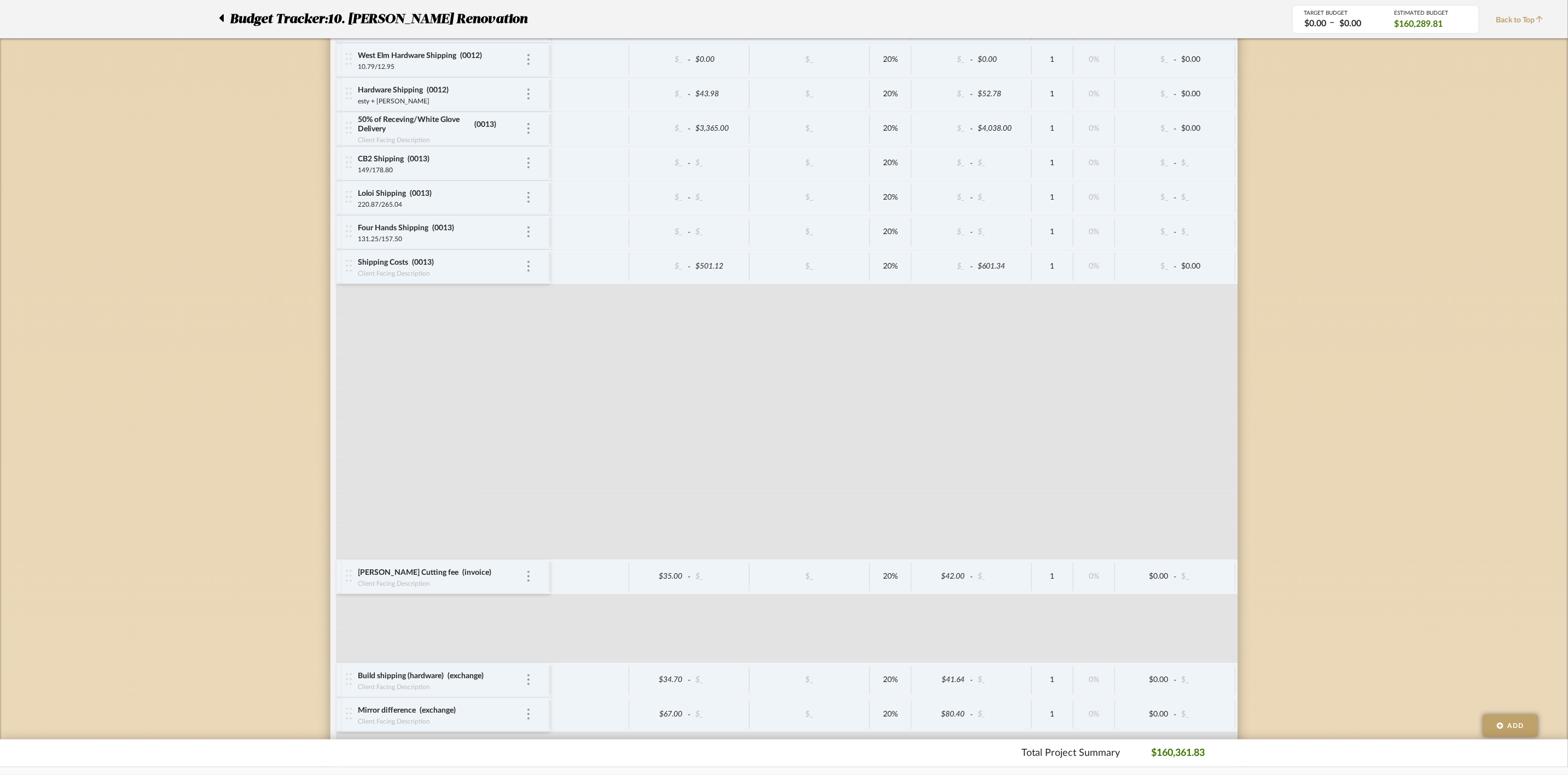
scroll to position [4185, 0]
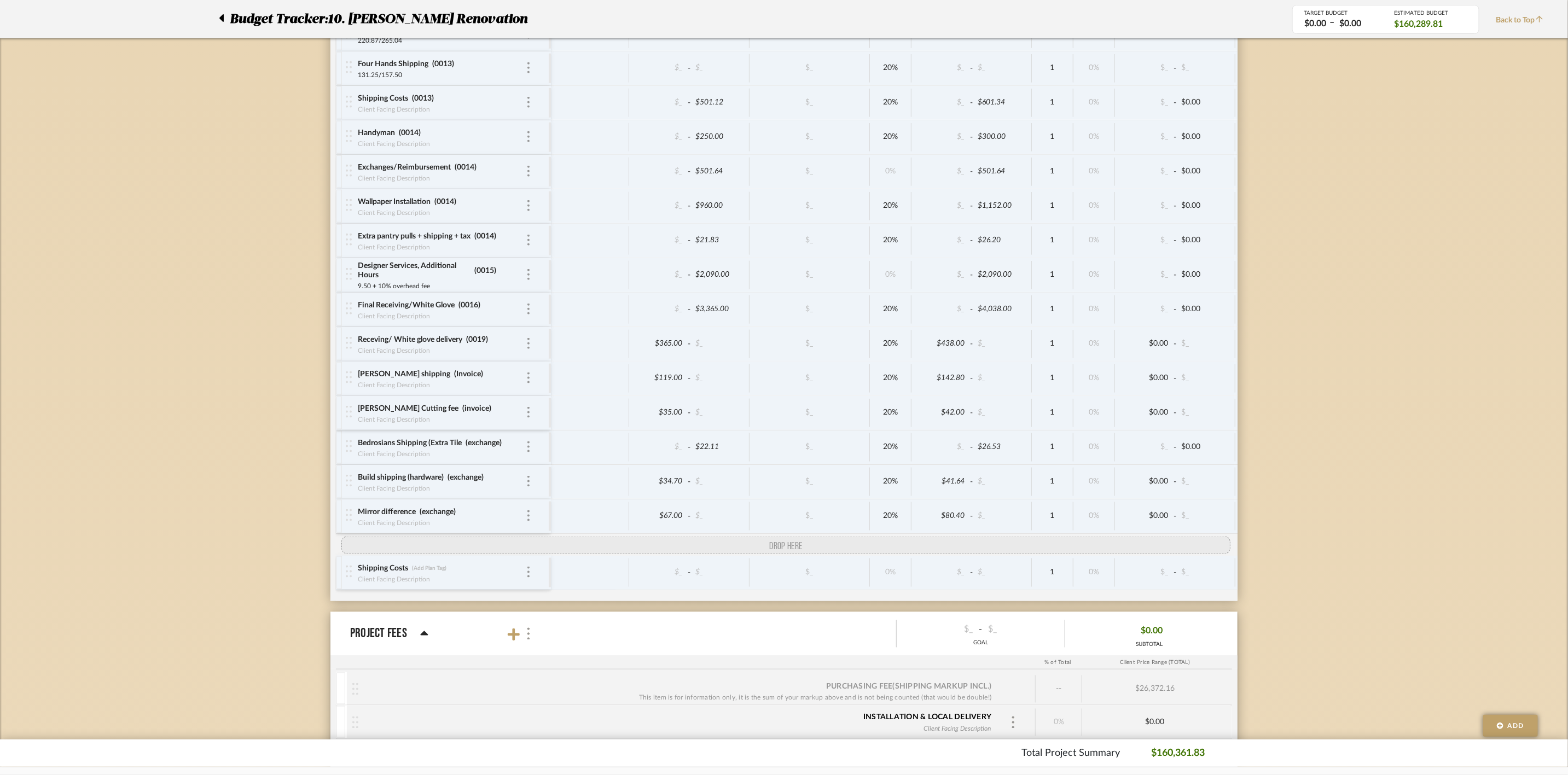
drag, startPoint x: 345, startPoint y: 477, endPoint x: 345, endPoint y: 565, distance: 88.0
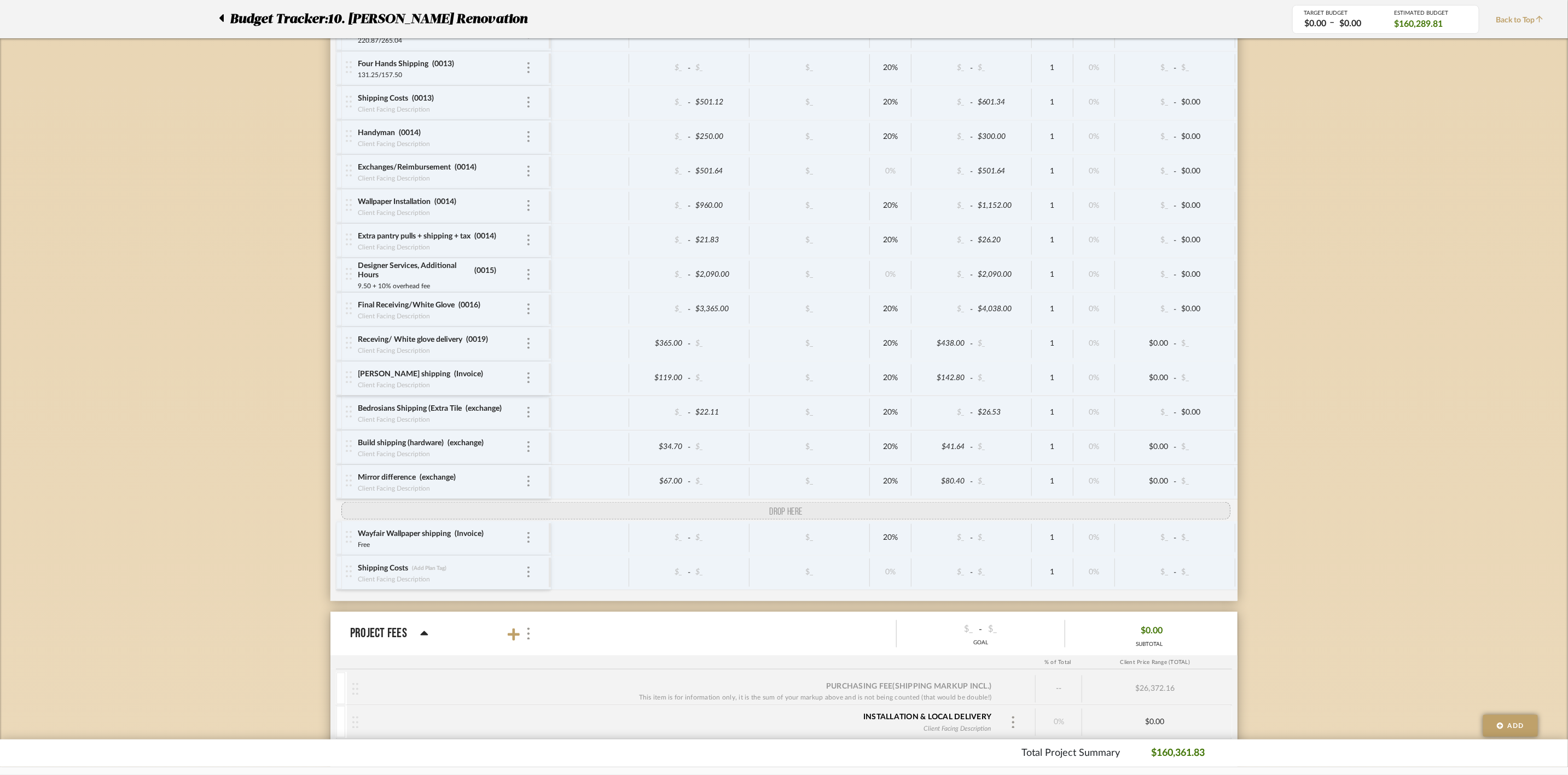
drag, startPoint x: 352, startPoint y: 443, endPoint x: 349, endPoint y: 527, distance: 84.1
click at [349, 499] on div at bounding box center [350, 481] width 15 height 34
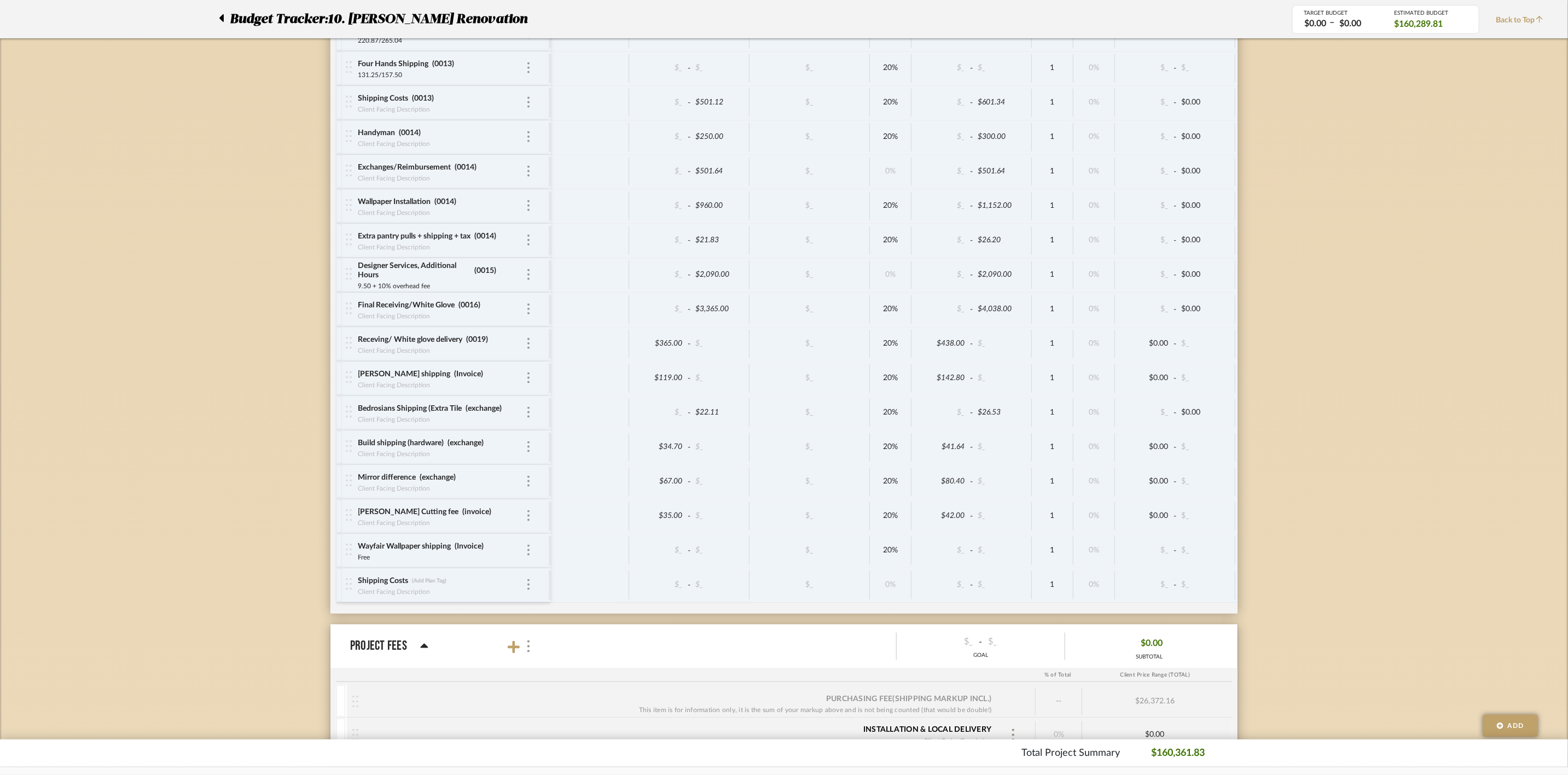
click at [349, 499] on div at bounding box center [350, 481] width 15 height 34
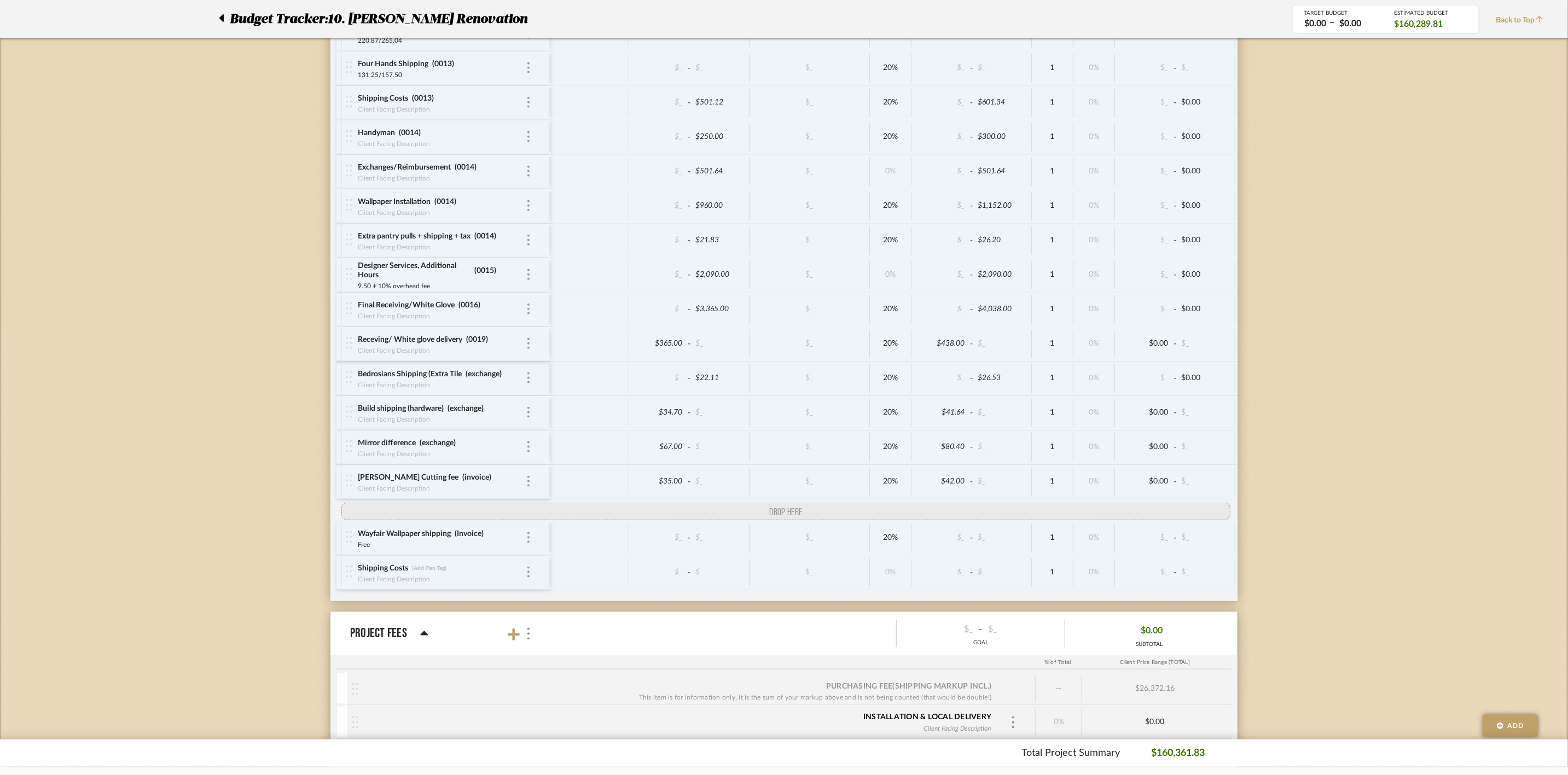
drag, startPoint x: 351, startPoint y: 413, endPoint x: 353, endPoint y: 516, distance: 103.0
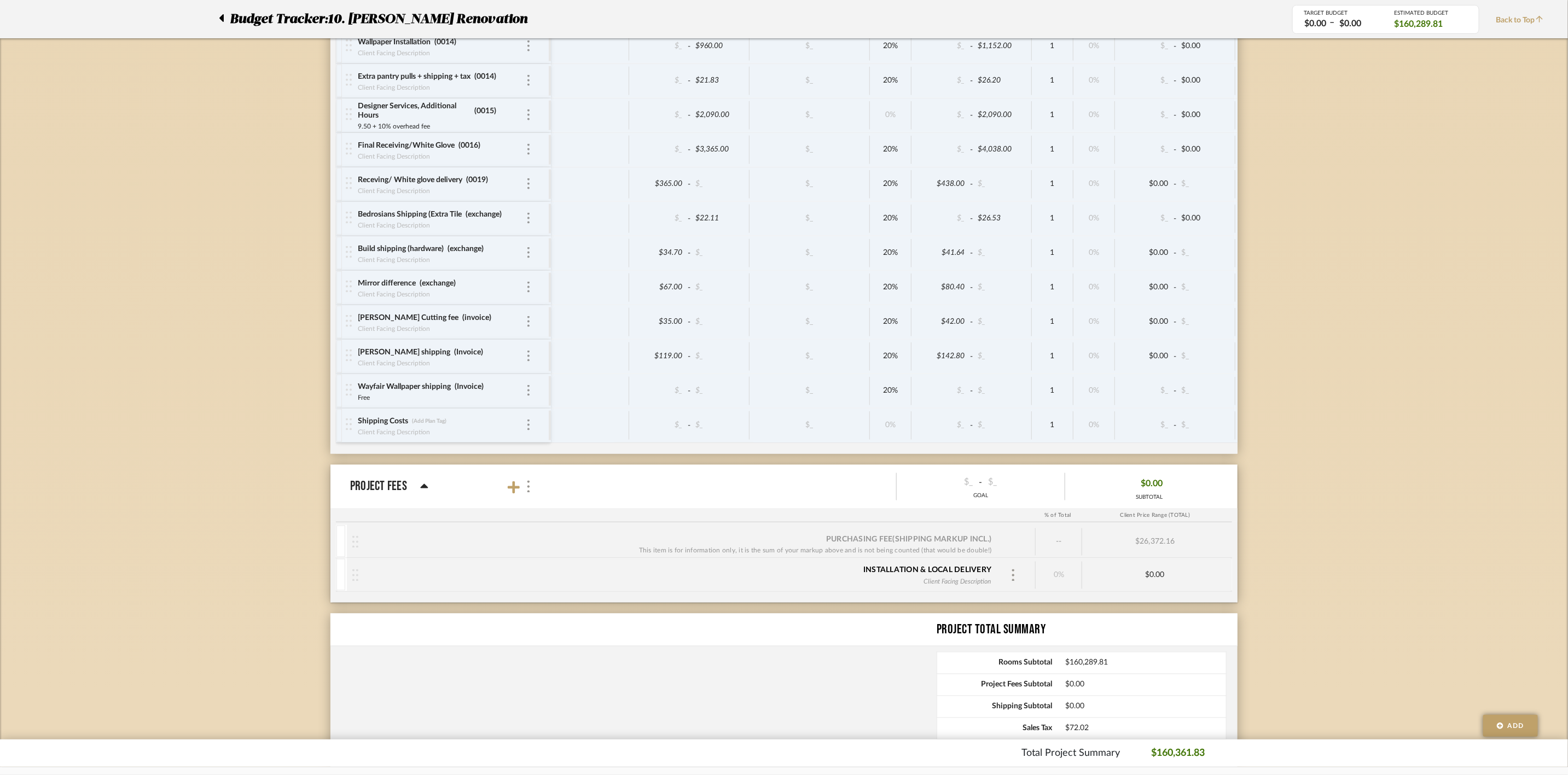
scroll to position [4348, 0]
